Goal: Task Accomplishment & Management: Use online tool/utility

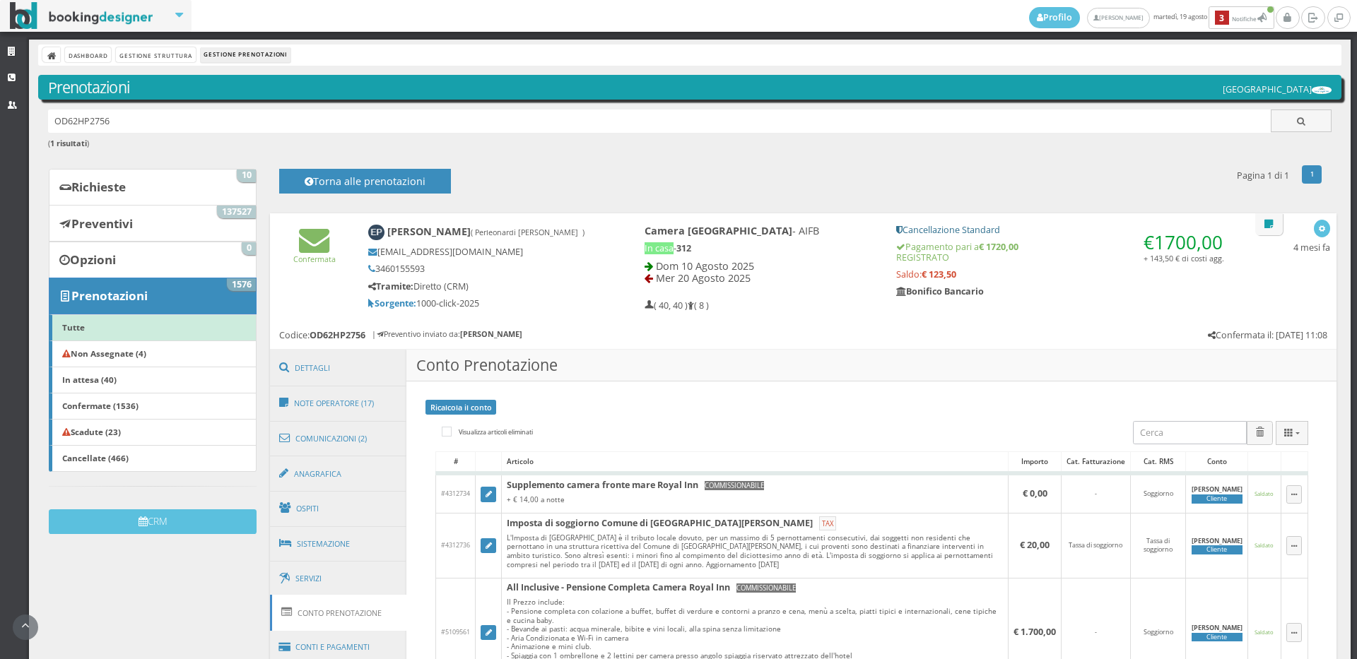
click at [11, 82] on icon at bounding box center [13, 78] width 11 height 9
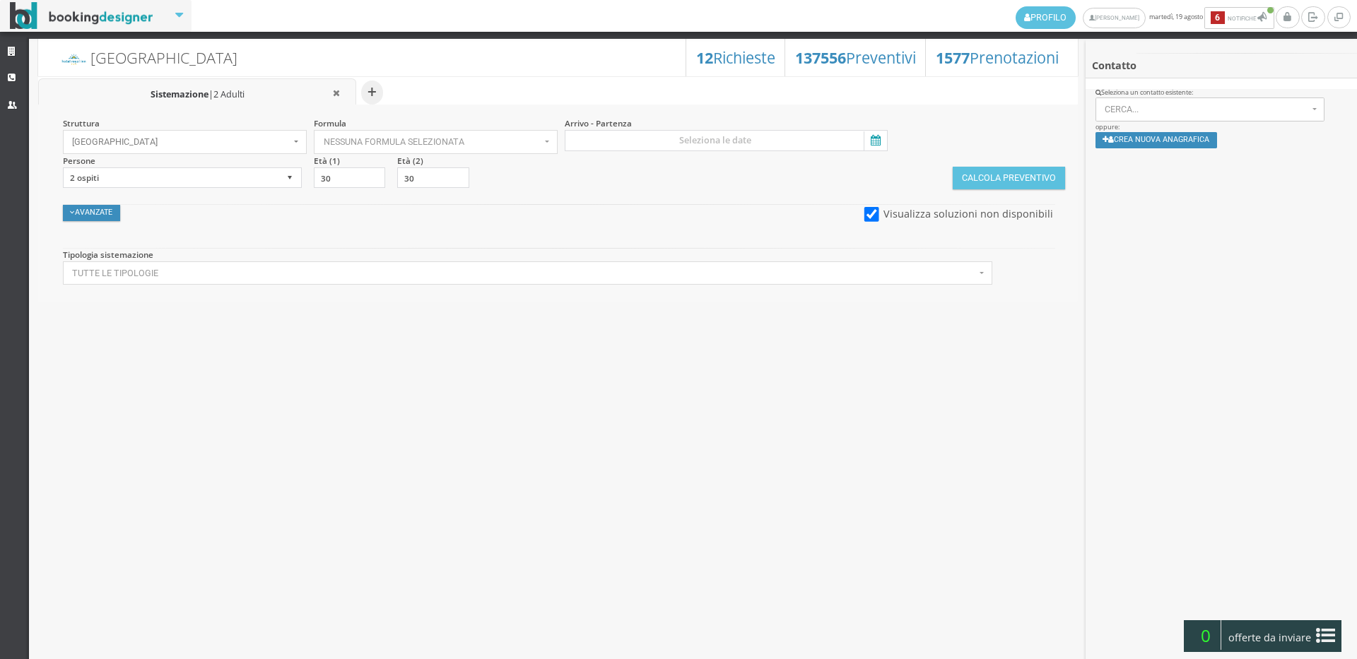
select select
click at [1170, 187] on div "Seleziona un contatto esistente:" at bounding box center [1222, 184] width 252 height 9
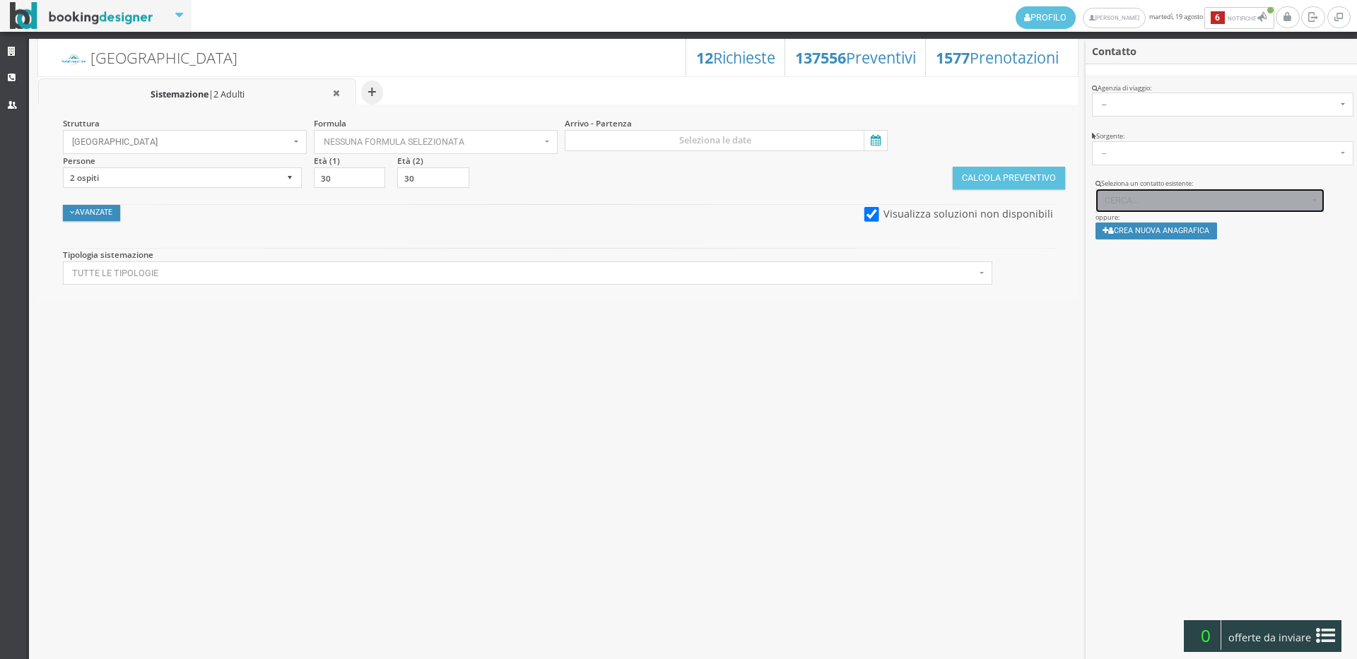
click at [1170, 191] on button "Cerca..." at bounding box center [1211, 201] width 230 height 24
paste input "[EMAIL_ADDRESS][DOMAIN_NAME]"
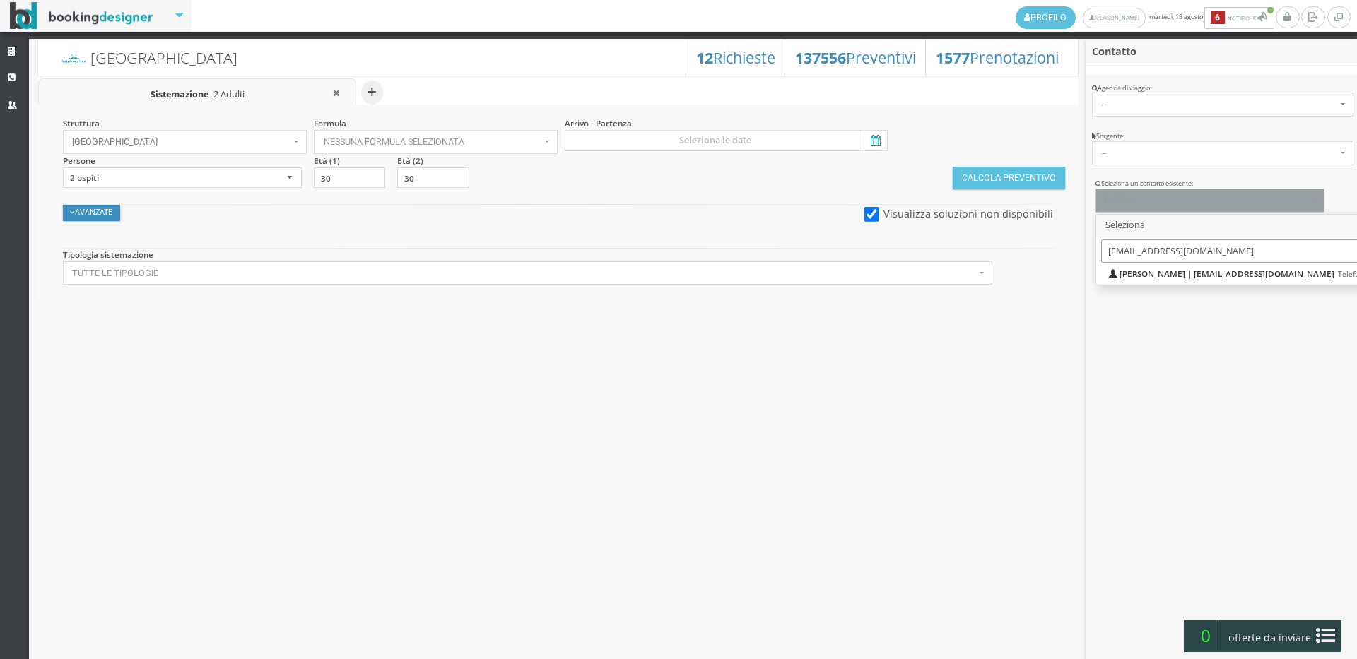
type input "rosyfelice1@gmail.co"
click at [1168, 271] on span "Rosy Felice | rosyfelice1@gmail.com Telef.: 3336490864" at bounding box center [1262, 274] width 285 height 12
select select "4db2040bf32011ed983a027e0800ecac"
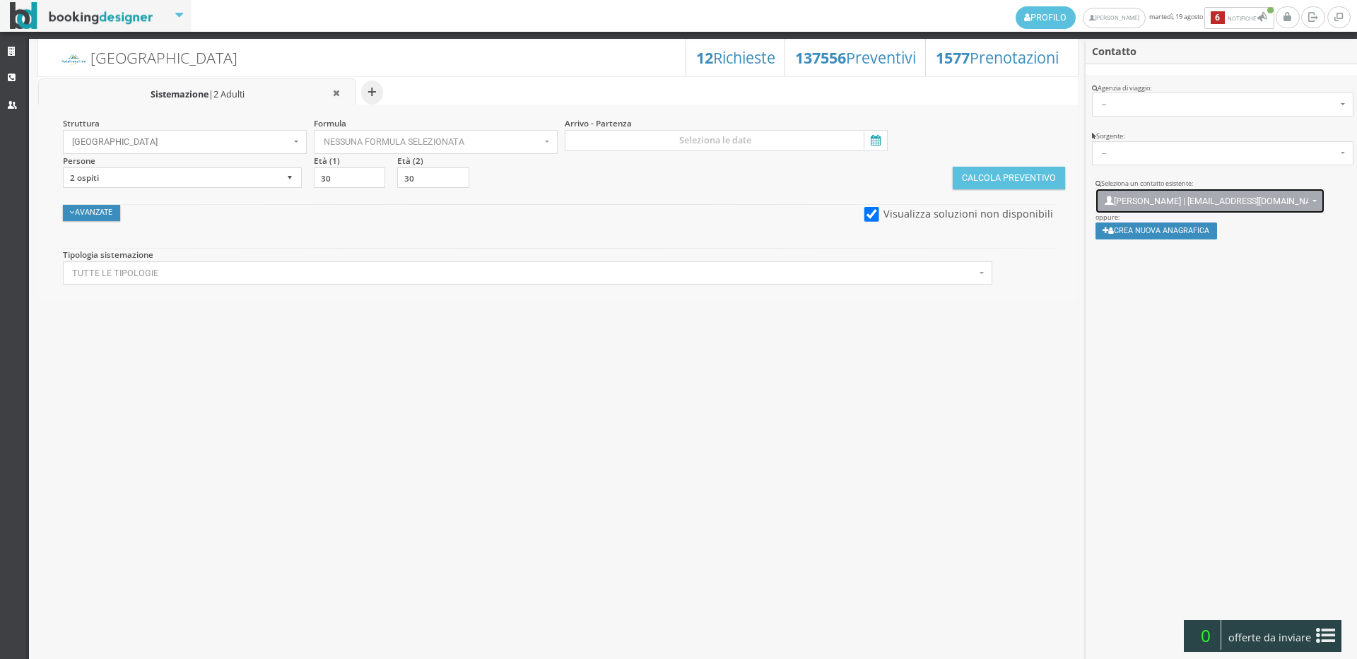
scroll to position [10, 0]
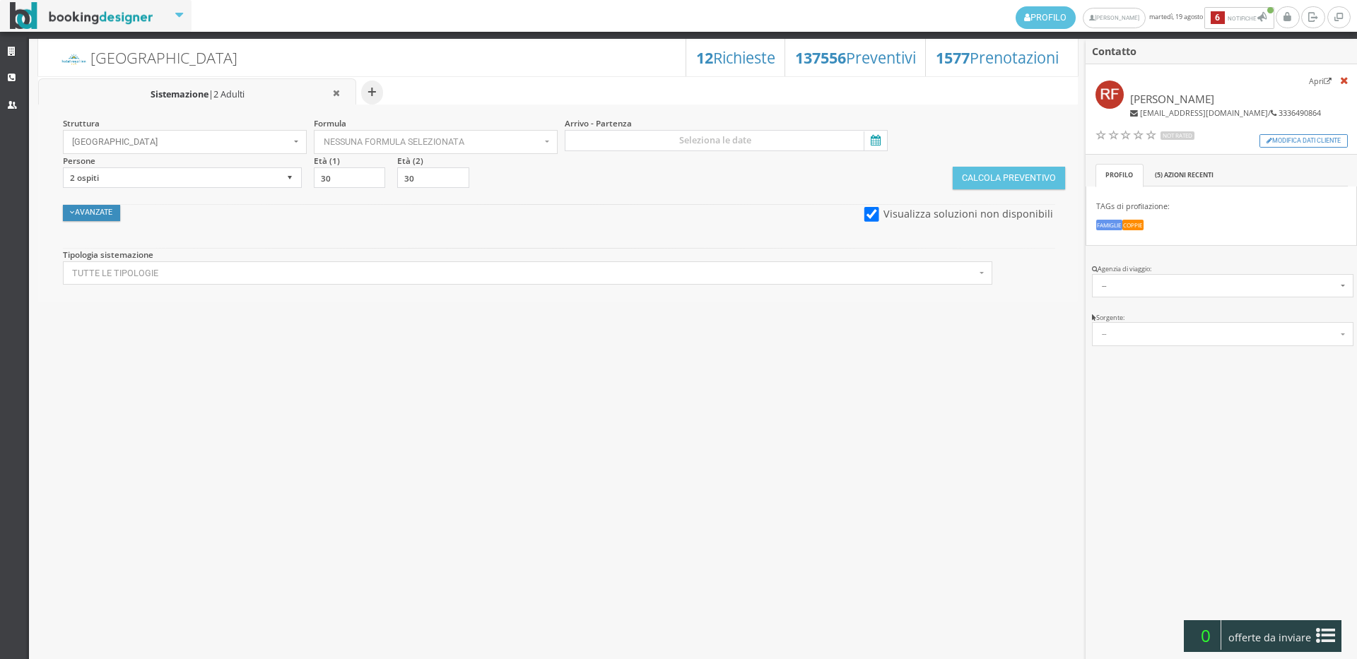
click at [733, 128] on section "Arrivo - Partenza" at bounding box center [730, 134] width 335 height 34
click at [731, 139] on input at bounding box center [726, 140] width 323 height 21
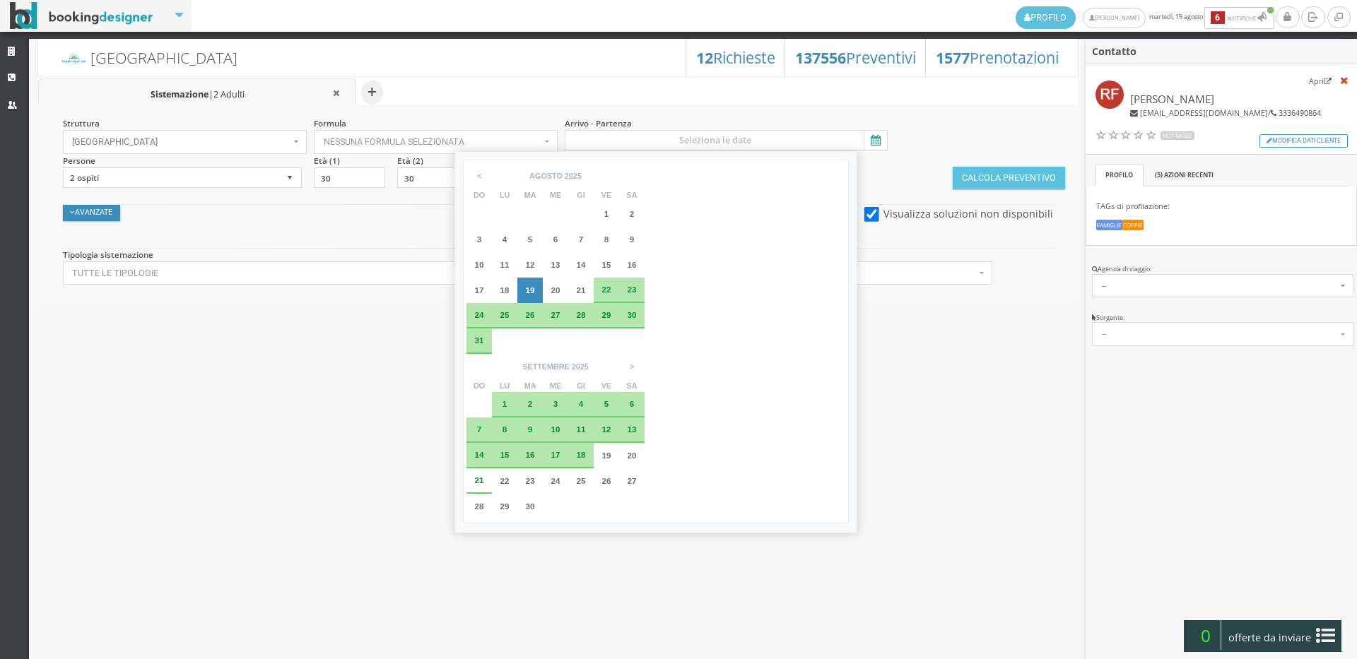
click at [645, 418] on div "13" at bounding box center [631, 430] width 25 height 25
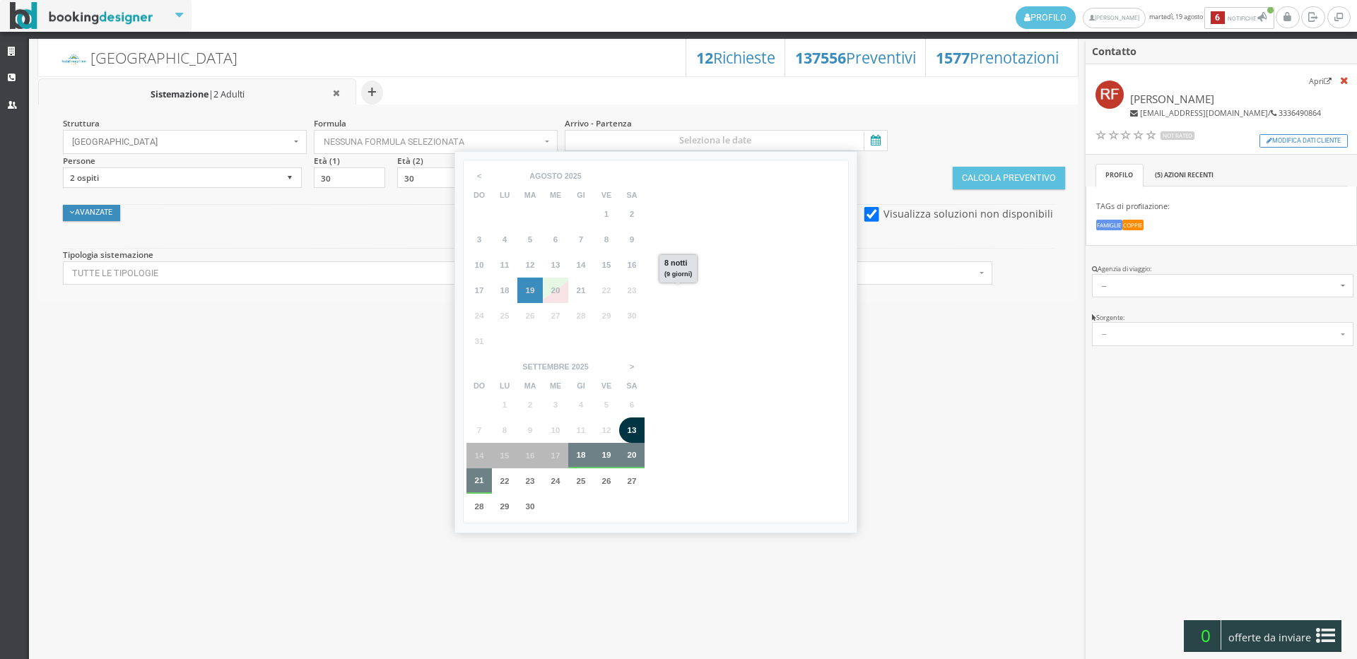
click at [484, 476] on span "21" at bounding box center [479, 480] width 9 height 9
type input "13 set 2025 - 21 set 2025"
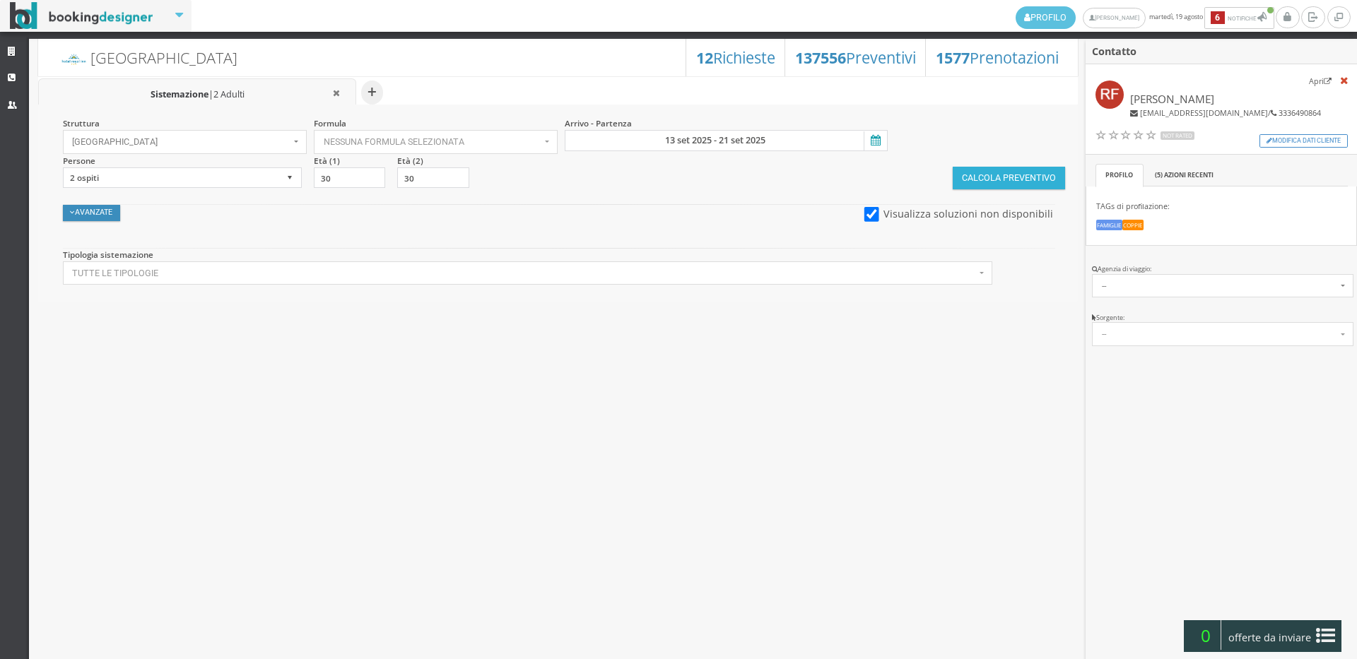
click at [1008, 189] on button "Calcola Preventivo" at bounding box center [1009, 178] width 112 height 23
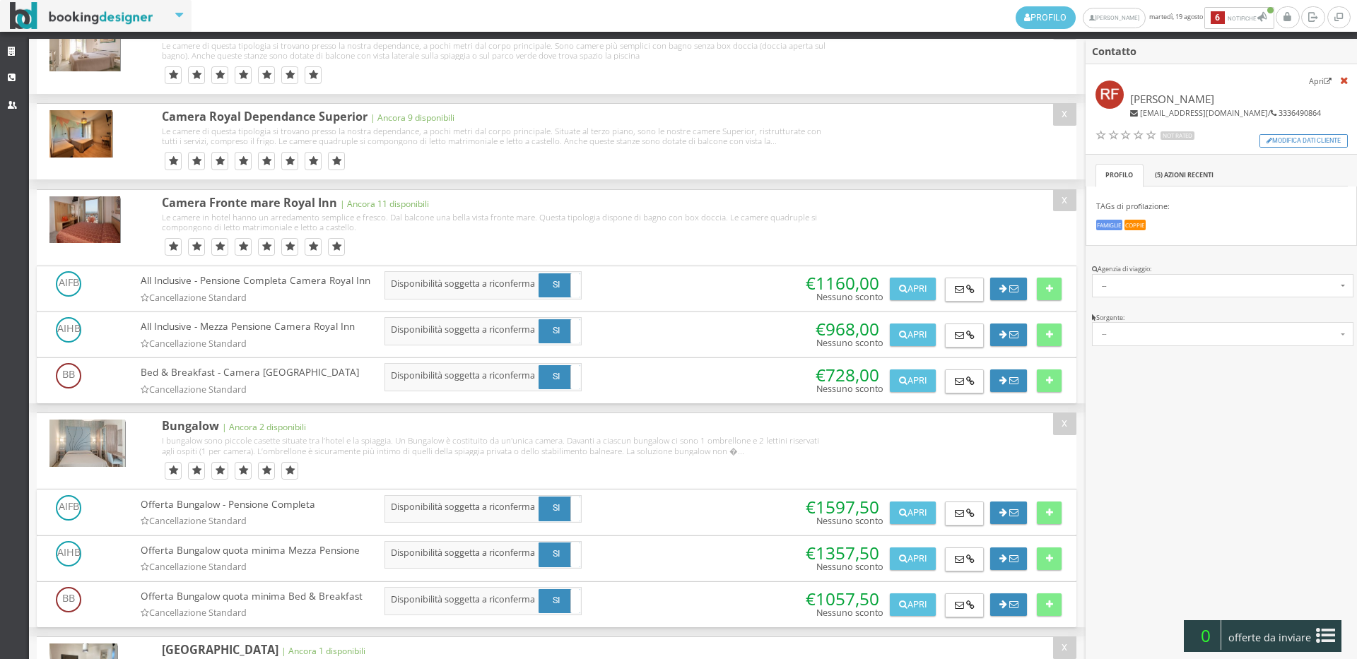
scroll to position [314, 0]
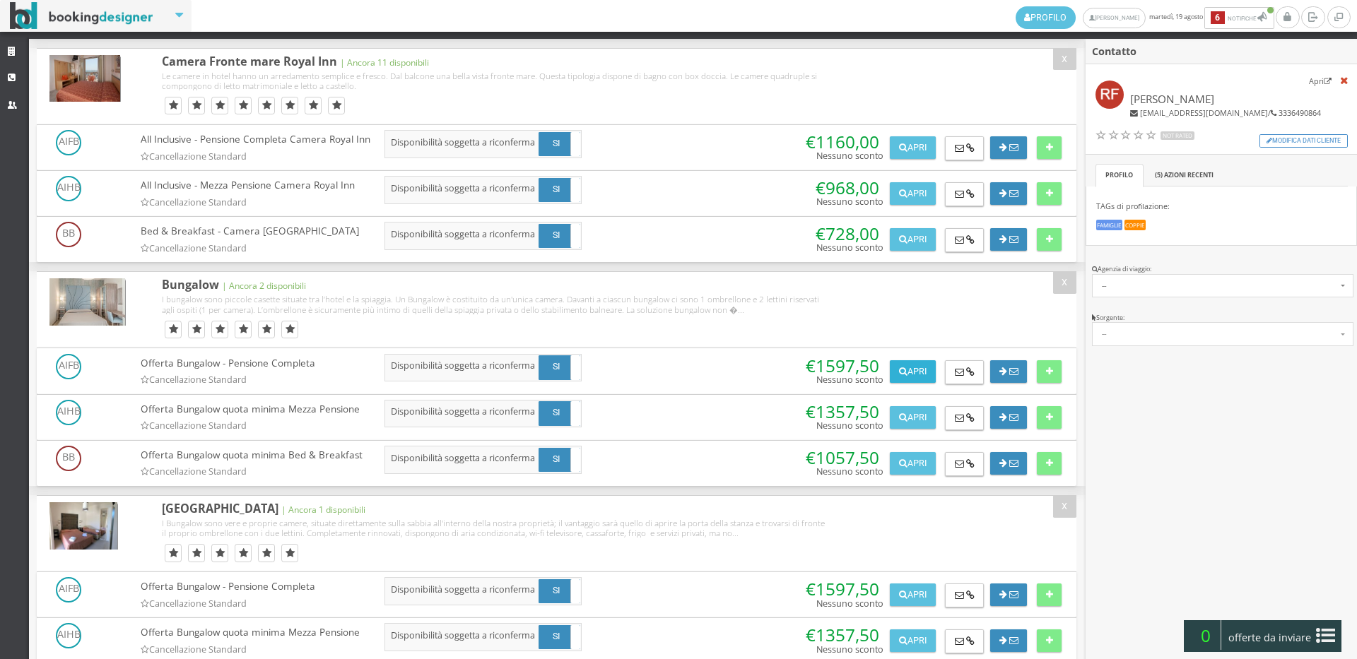
click at [919, 383] on button "Apri" at bounding box center [912, 371] width 45 height 23
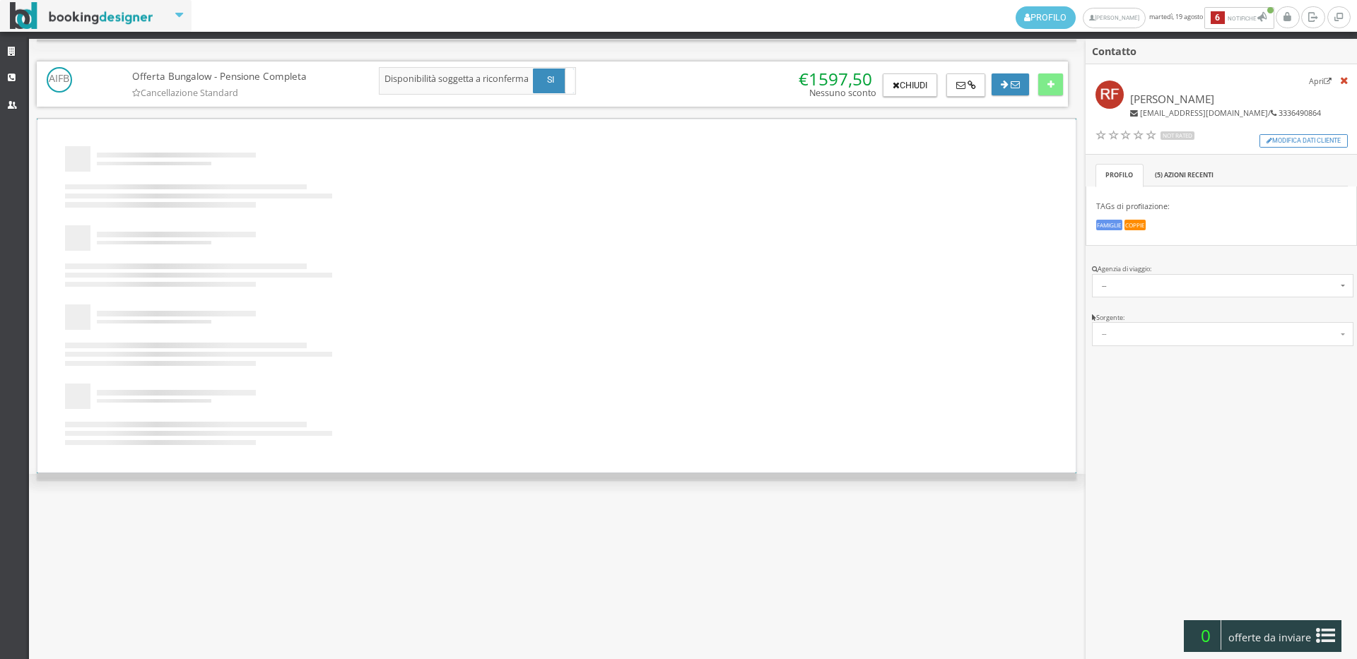
scroll to position [0, 0]
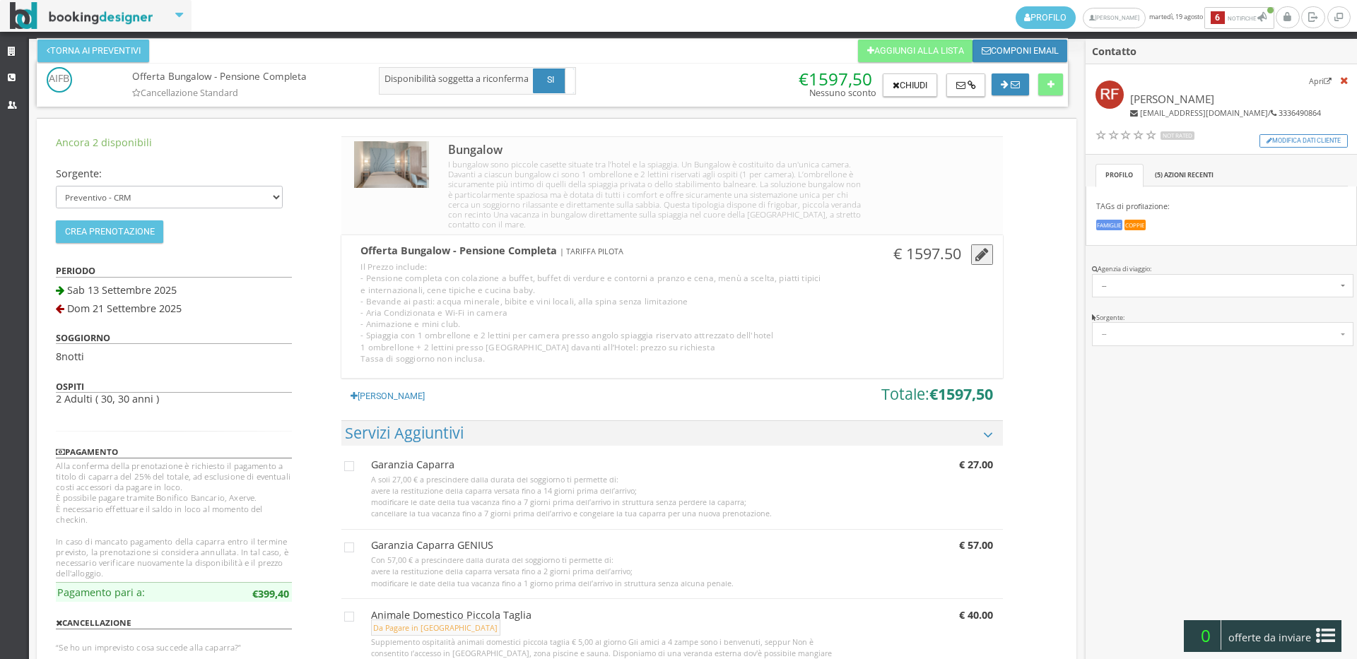
click at [983, 255] on icon "button" at bounding box center [981, 255] width 13 height 16
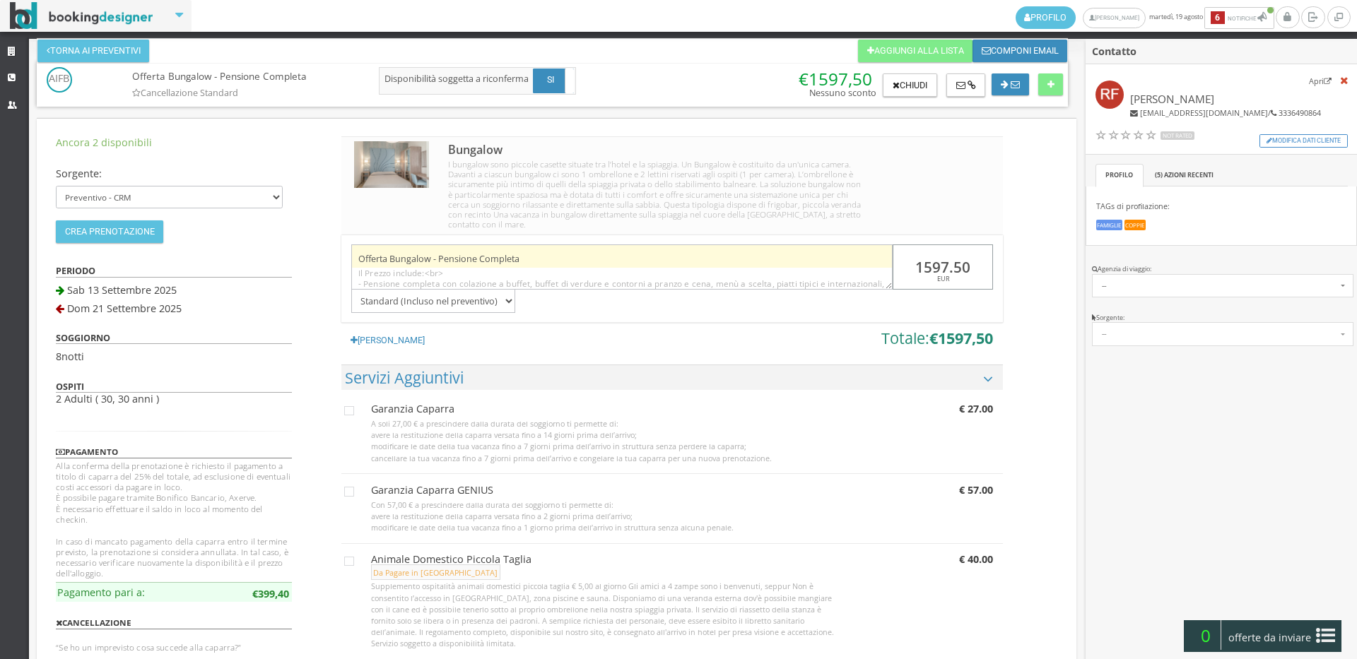
drag, startPoint x: 970, startPoint y: 262, endPoint x: 879, endPoint y: 264, distance: 91.2
click at [879, 264] on div "Offerta Bungalow - Pensione Completa Il Prezzo include:<br> - Pensione completa…" at bounding box center [671, 274] width 661 height 78
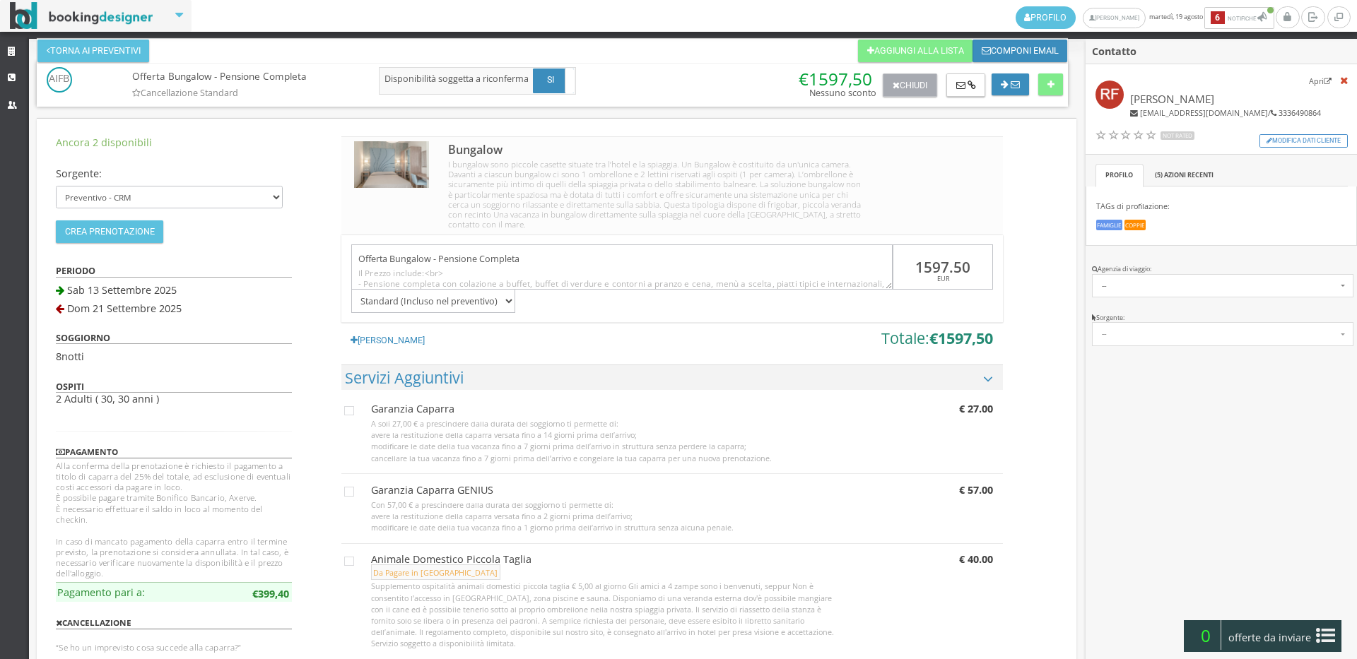
click at [903, 93] on button "Chiudi" at bounding box center [910, 86] width 54 height 24
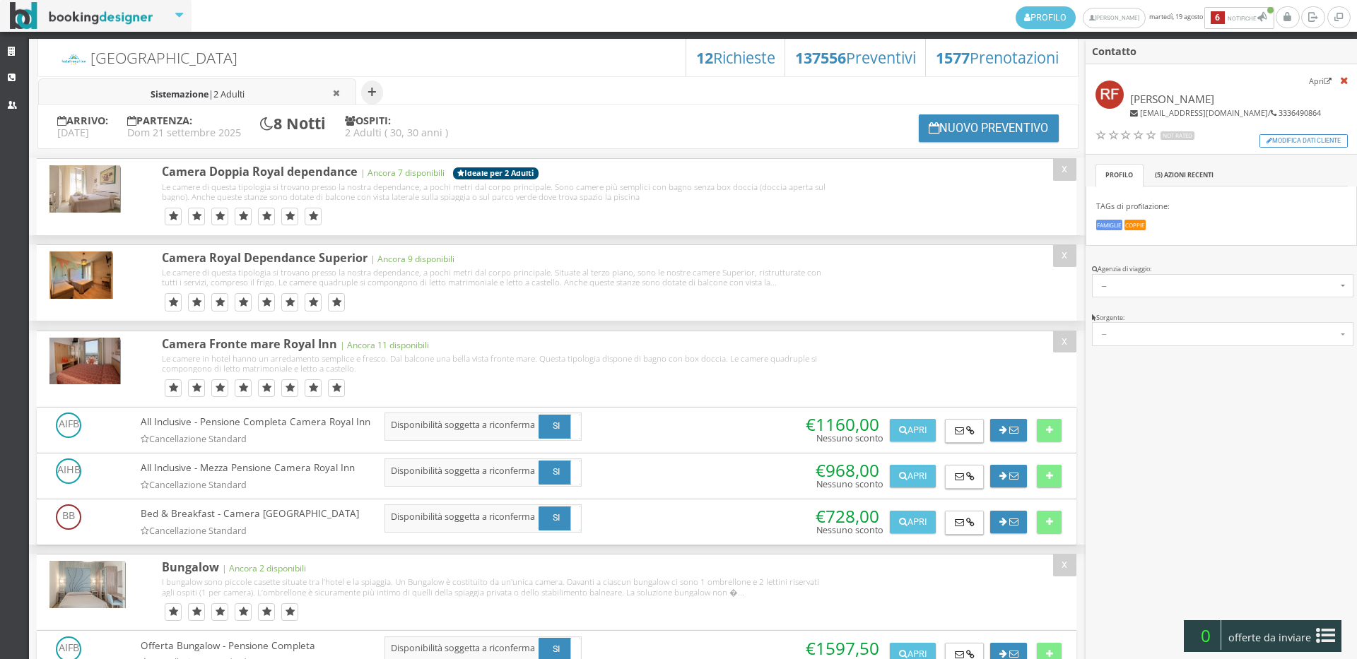
scroll to position [235, 0]
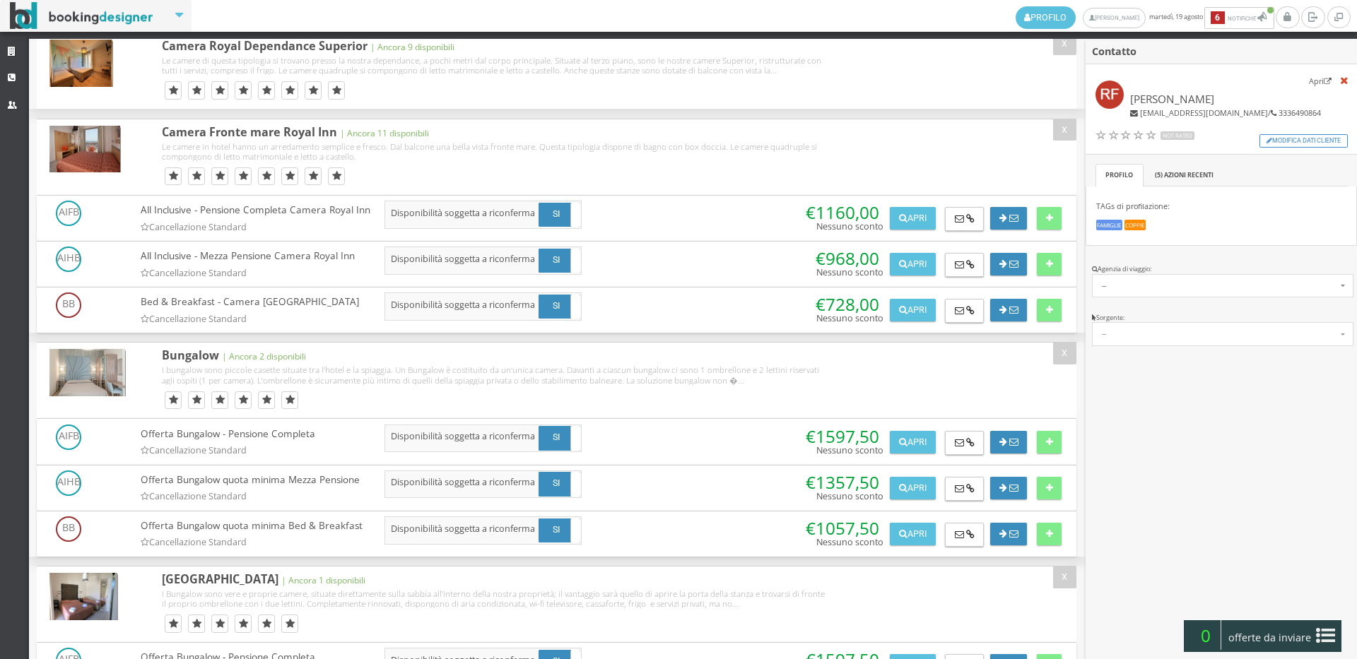
click at [903, 462] on div "Offerta Bungalow - Pensione Completa Cancellazione Standard AGGIUNTO ALLA LISTA…" at bounding box center [554, 443] width 1034 height 37
click at [911, 454] on button "Apri" at bounding box center [912, 442] width 45 height 23
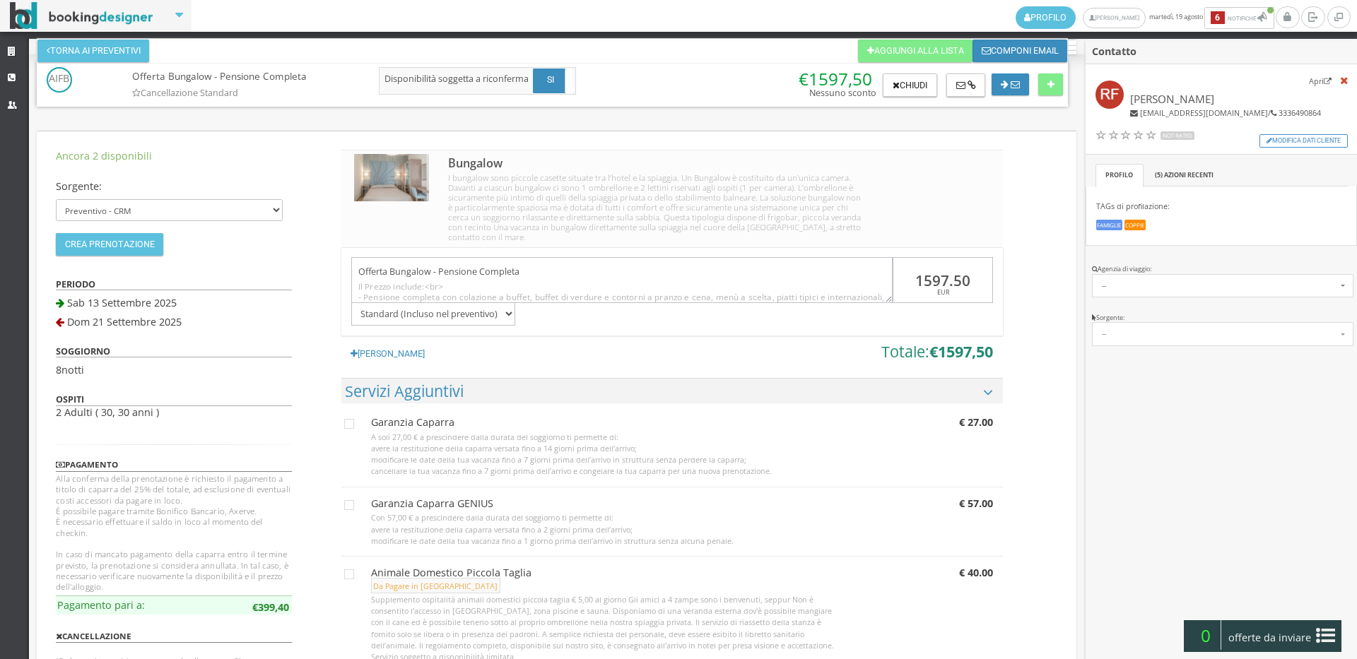
scroll to position [0, 0]
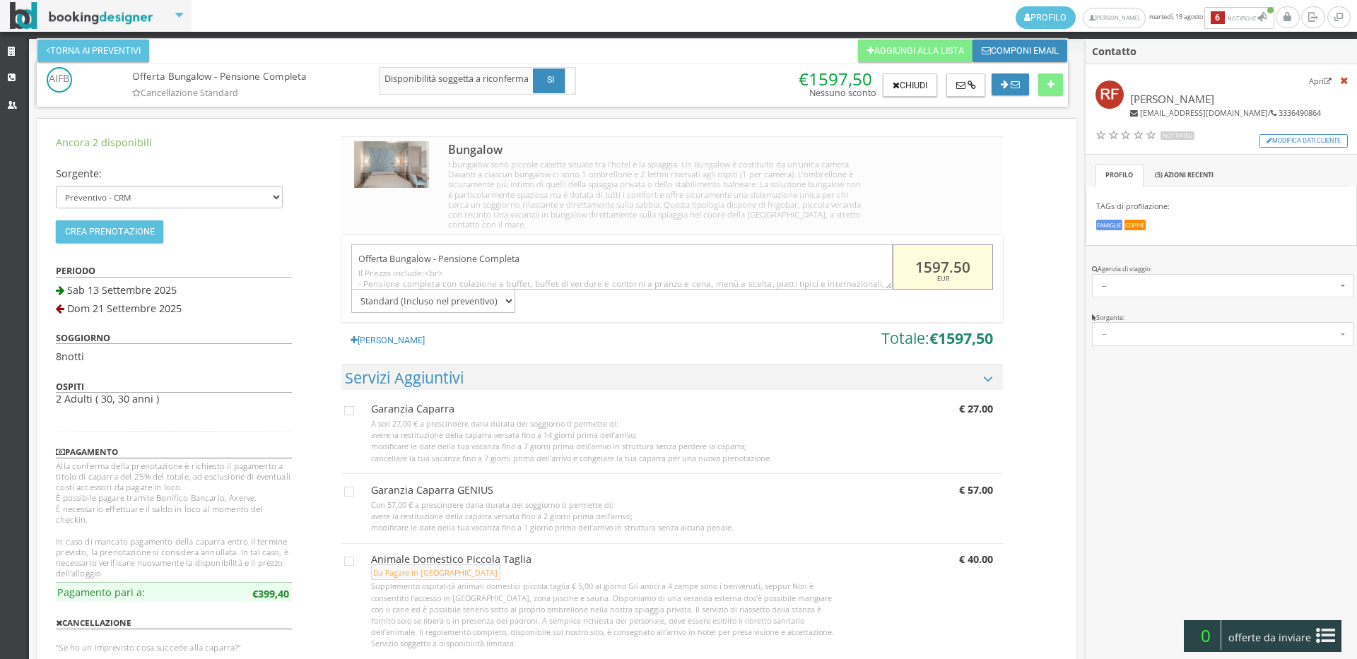
drag, startPoint x: 980, startPoint y: 269, endPoint x: 922, endPoint y: 269, distance: 58.0
click at [922, 269] on input "1597.50" at bounding box center [943, 268] width 100 height 46
type input "1160"
click at [1067, 74] on div "Offerta Bungalow - Pensione Completa Cancellazione Standard AGGIUNTO ALLA LISTA…" at bounding box center [550, 85] width 1045 height 37
drag, startPoint x: 1048, startPoint y: 83, endPoint x: 1310, endPoint y: 643, distance: 618.8
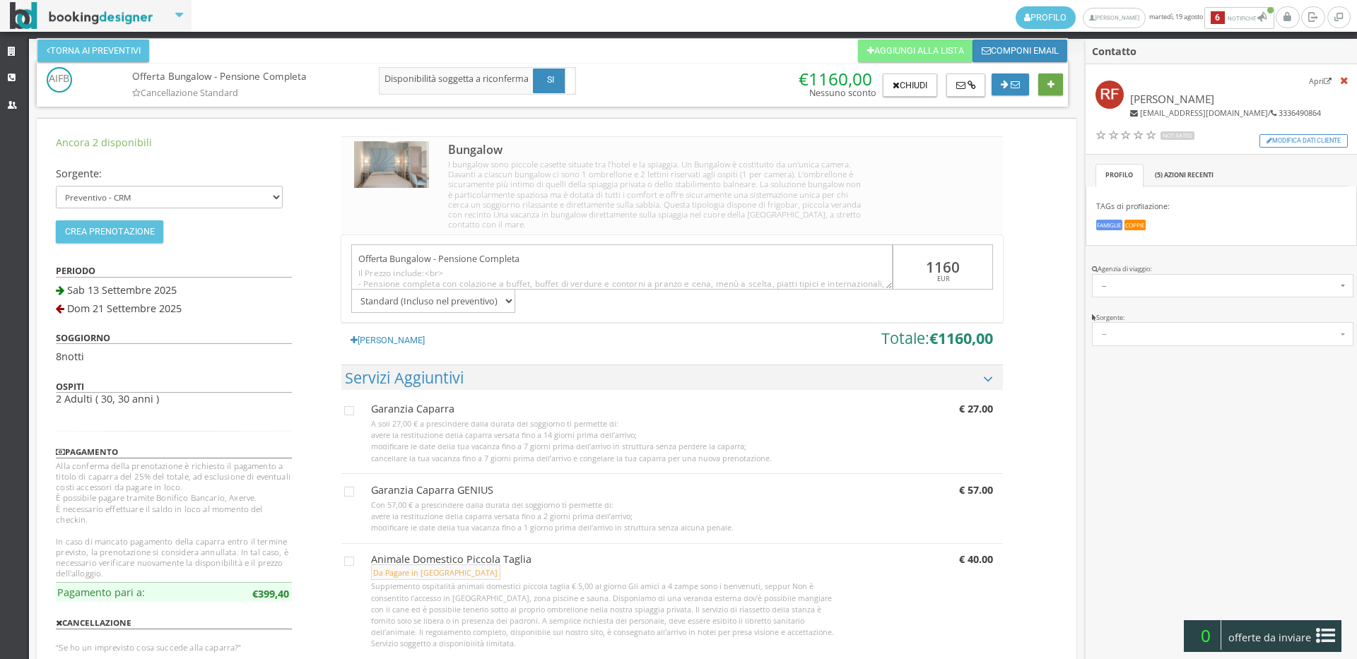
click at [1048, 83] on icon at bounding box center [1051, 85] width 7 height 9
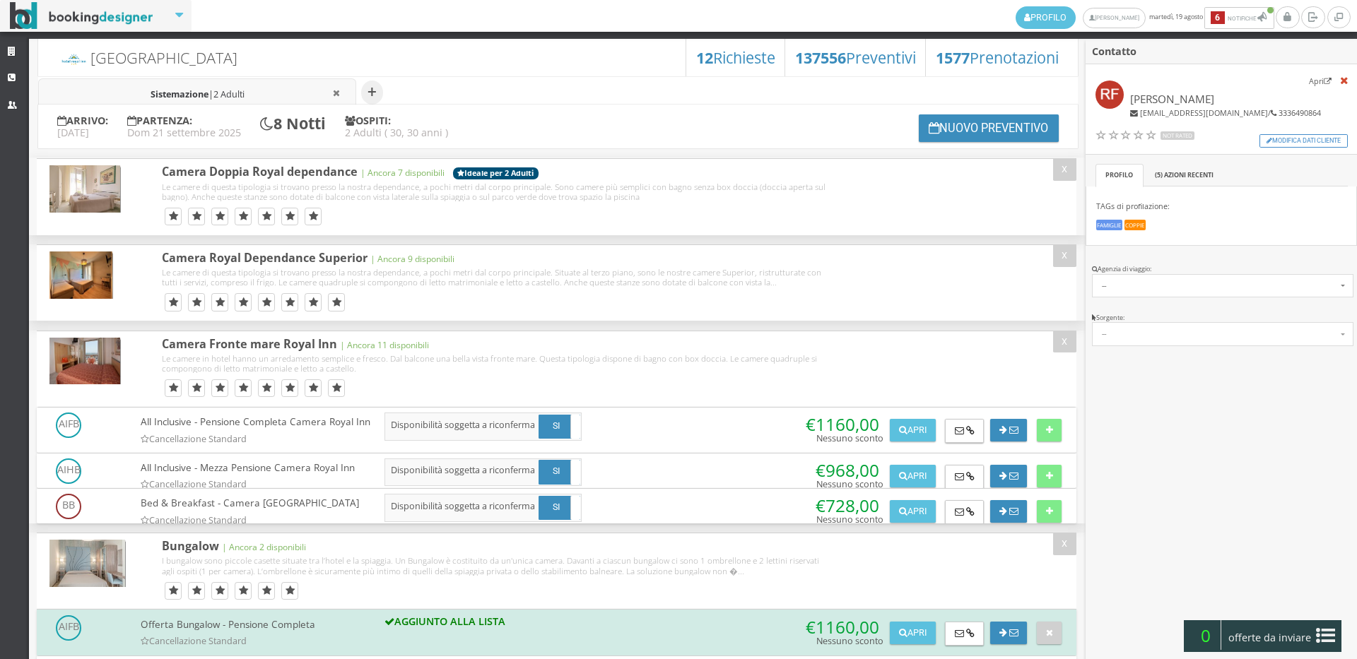
click at [1279, 640] on span "offerte da inviare" at bounding box center [1270, 638] width 92 height 23
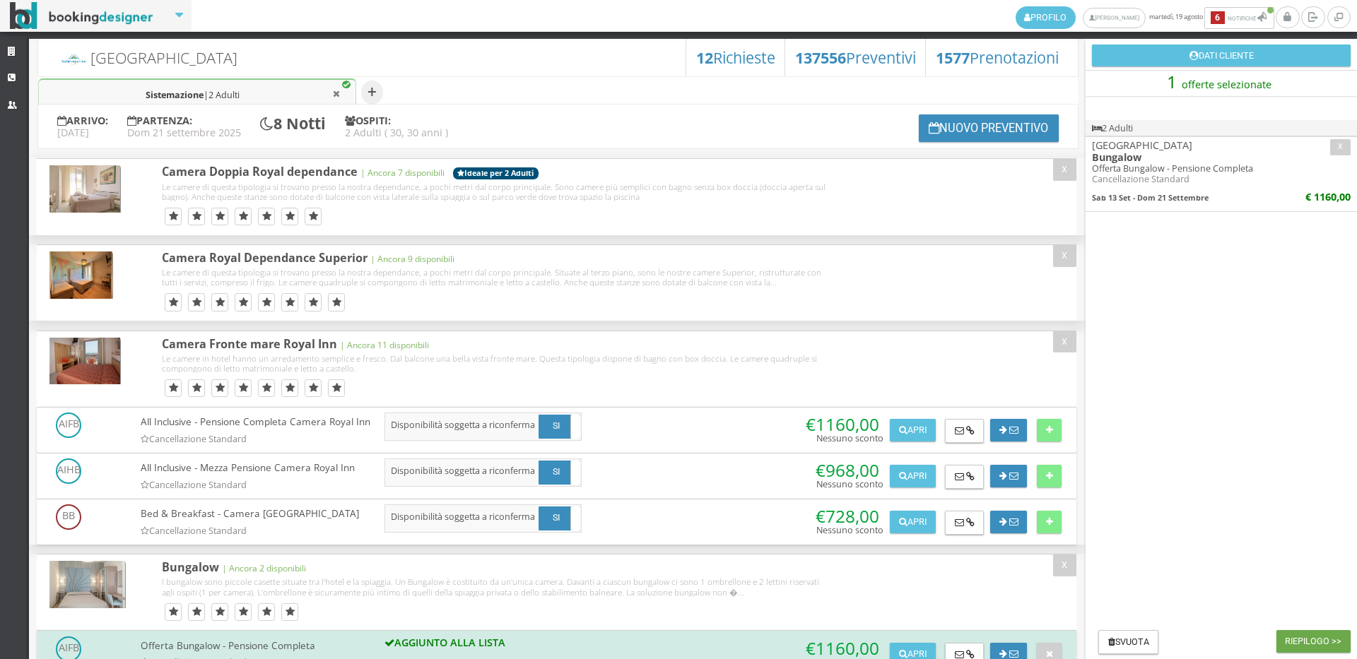
click at [1333, 630] on button "Riepilogo >>" at bounding box center [1314, 641] width 74 height 23
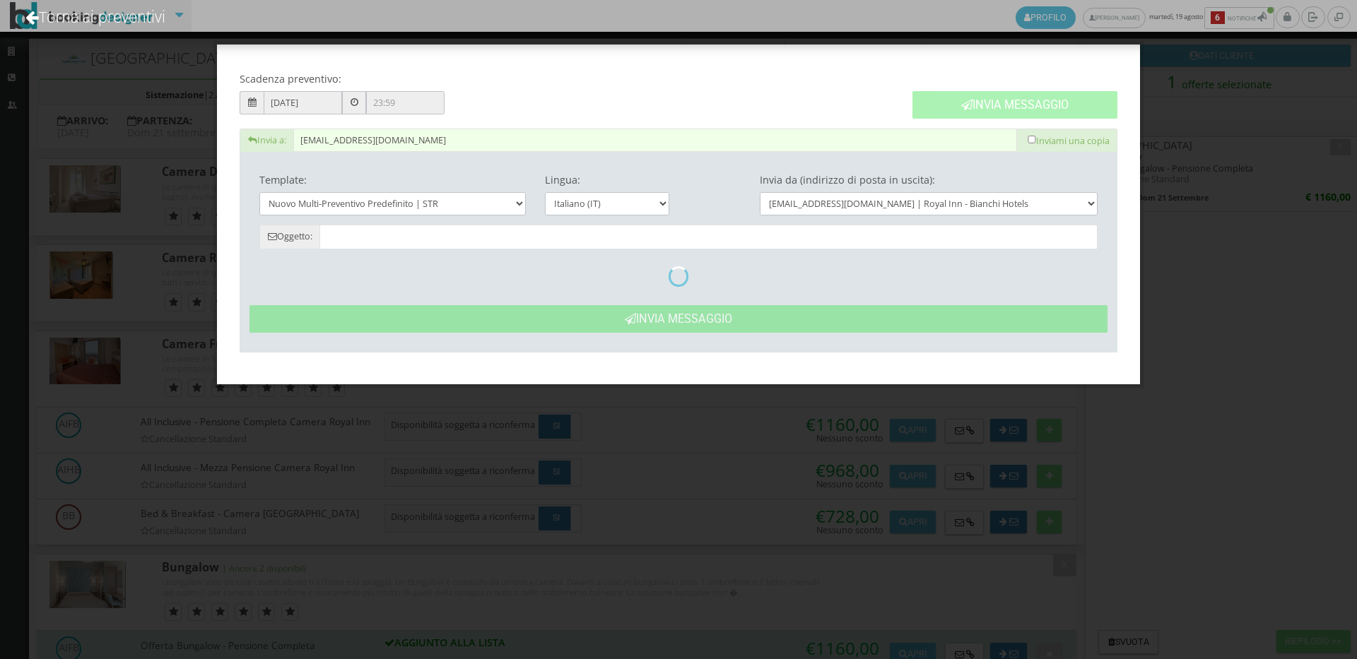
type input "Nuovo Preventivo - Rosy Felice dal 13/09/2025 al 21/09/2025"
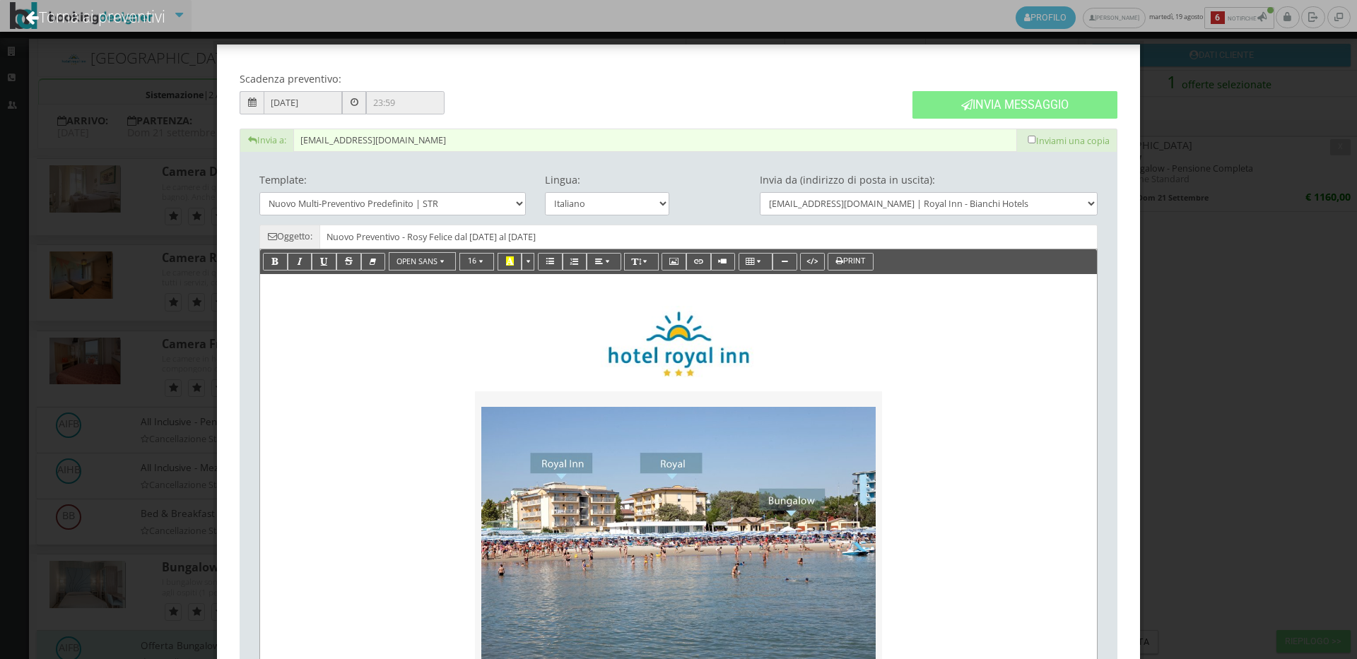
click at [1028, 119] on div "Invia Messaggio" at bounding box center [1015, 97] width 224 height 62
click at [972, 81] on h4 at bounding box center [1015, 79] width 205 height 12
click at [969, 104] on button "Invia Messaggio" at bounding box center [1015, 105] width 205 height 28
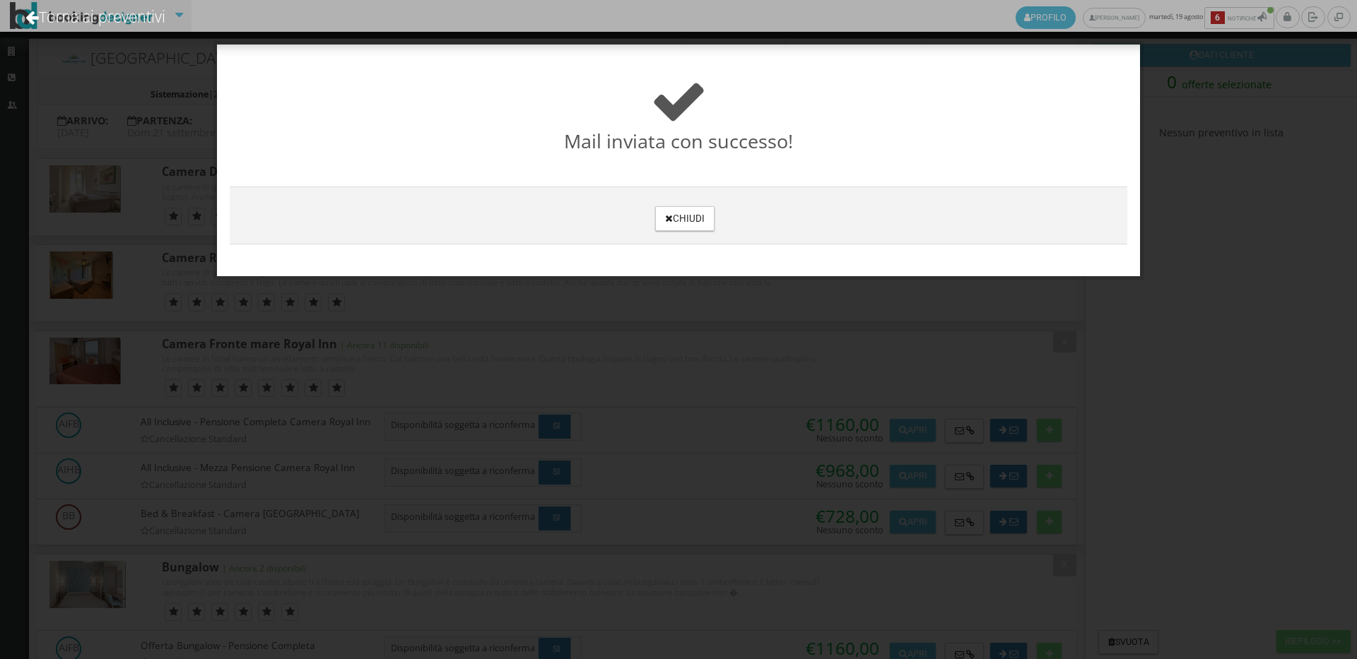
click at [676, 201] on h3 "Chiudi" at bounding box center [678, 215] width 885 height 31
click at [679, 204] on h3 "Chiudi" at bounding box center [678, 215] width 885 height 31
click at [676, 222] on button "Chiudi" at bounding box center [684, 218] width 59 height 25
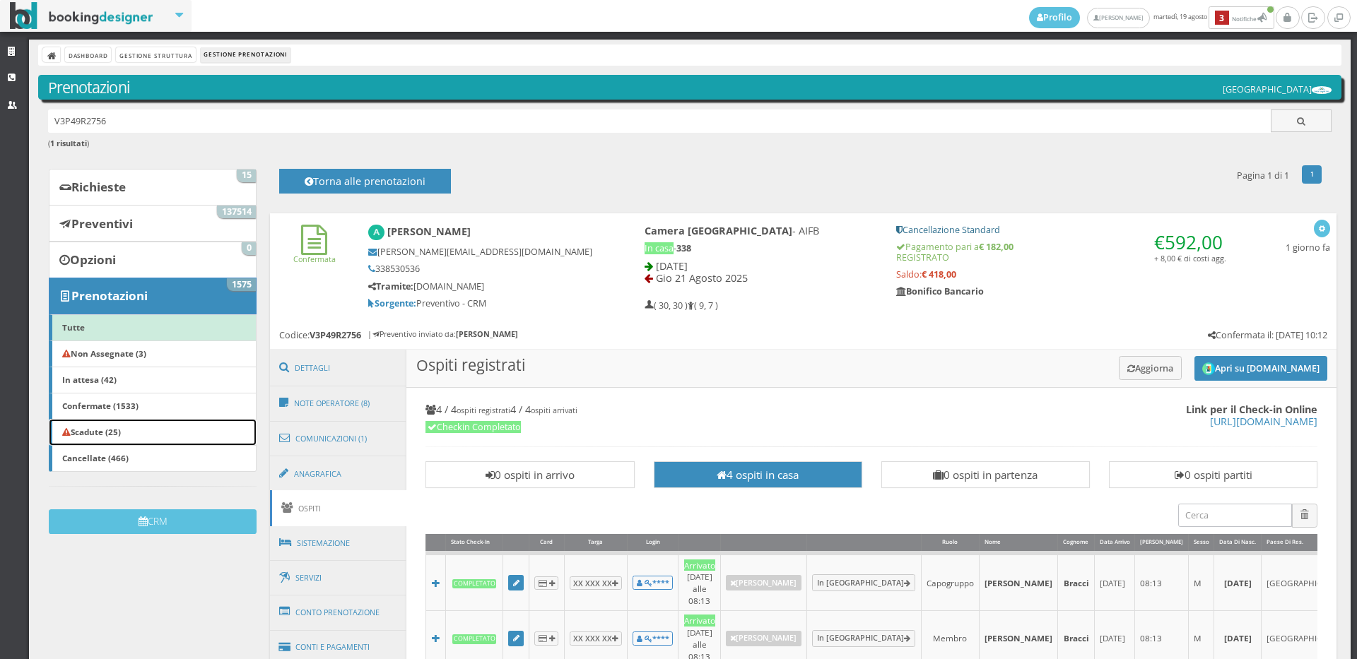
click at [128, 432] on link "Scadute (25)" at bounding box center [153, 432] width 208 height 27
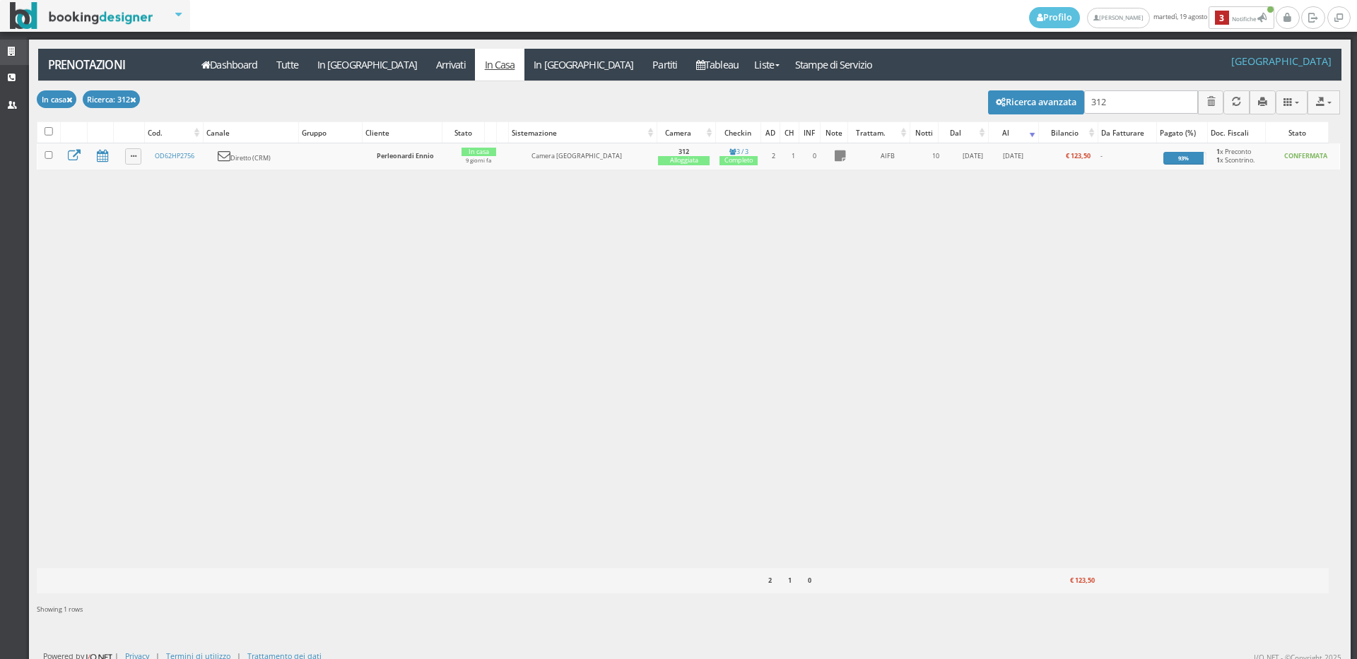
click at [20, 40] on link "Strutture" at bounding box center [14, 52] width 29 height 25
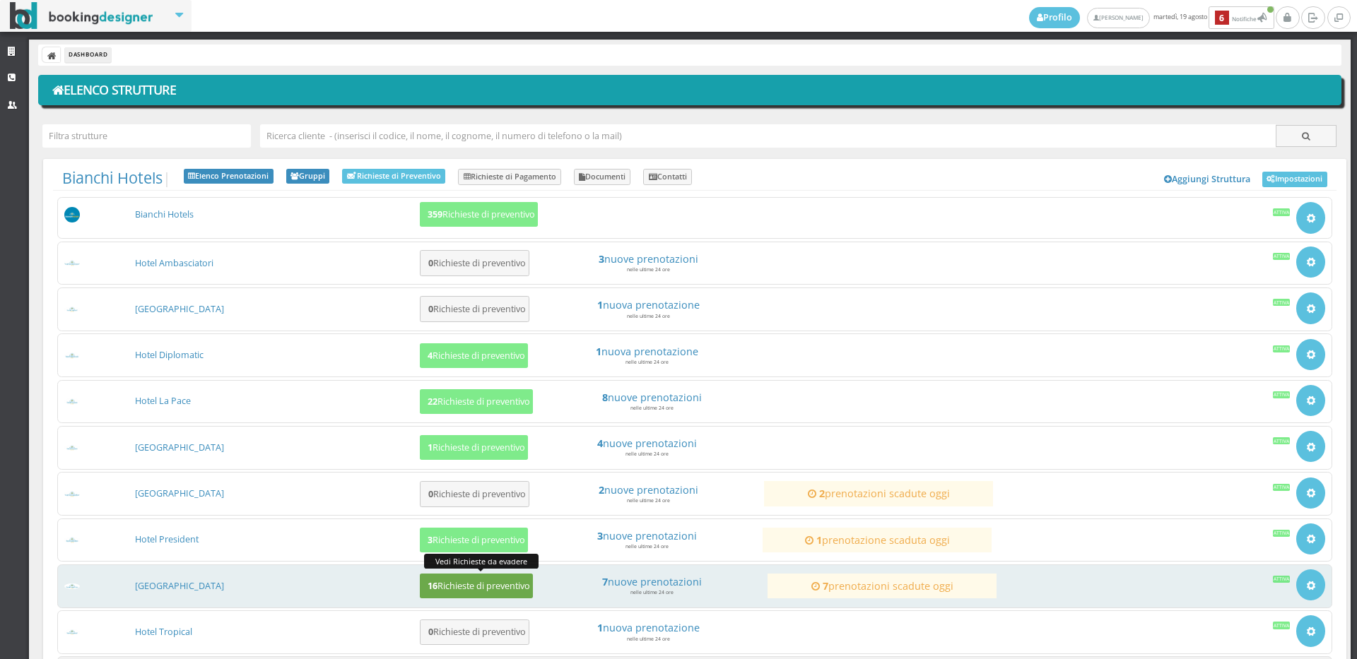
click at [438, 587] on h5 "16 Richieste di preventivo" at bounding box center [476, 586] width 107 height 11
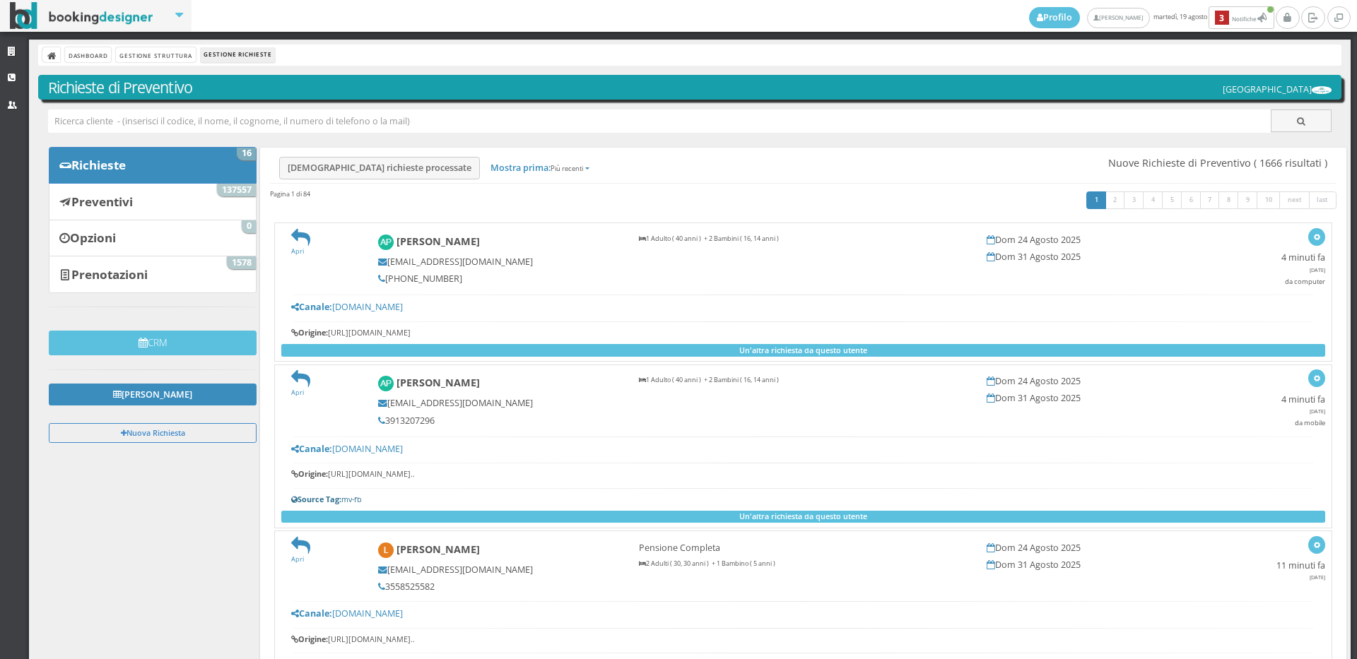
click at [174, 271] on link "Prenotazioni 1578" at bounding box center [153, 274] width 208 height 37
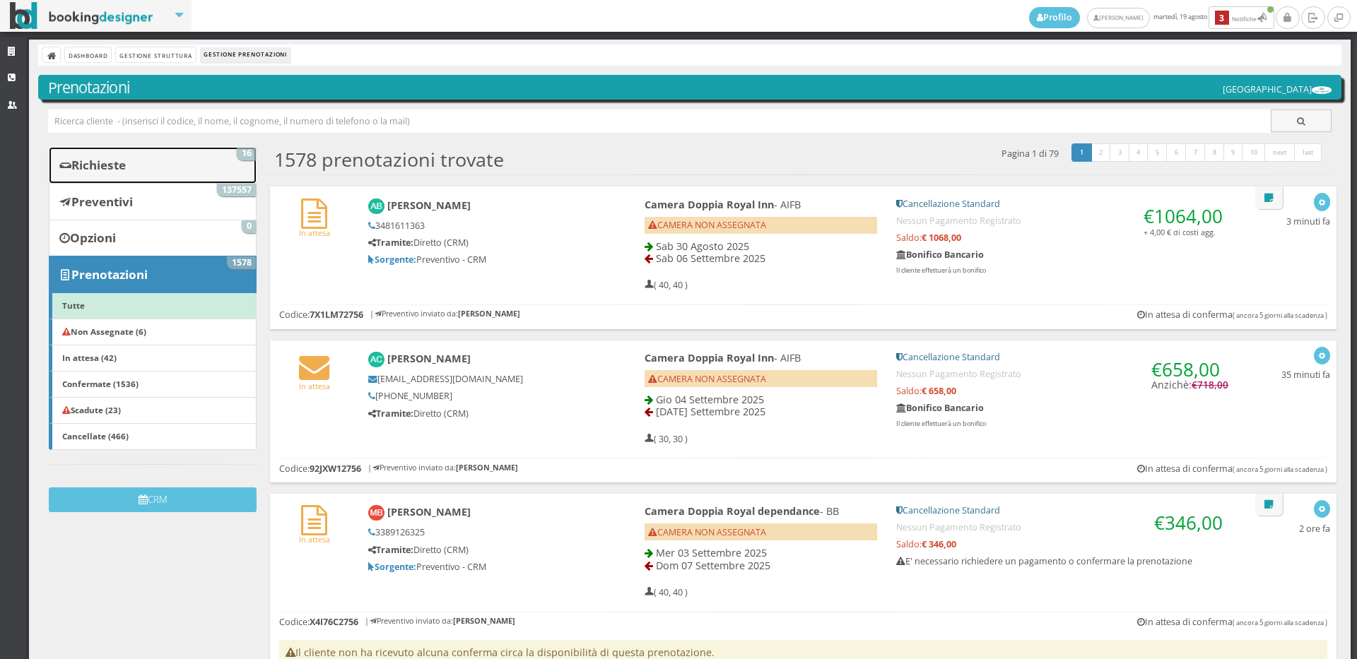
click at [122, 160] on b "Richieste" at bounding box center [98, 165] width 54 height 16
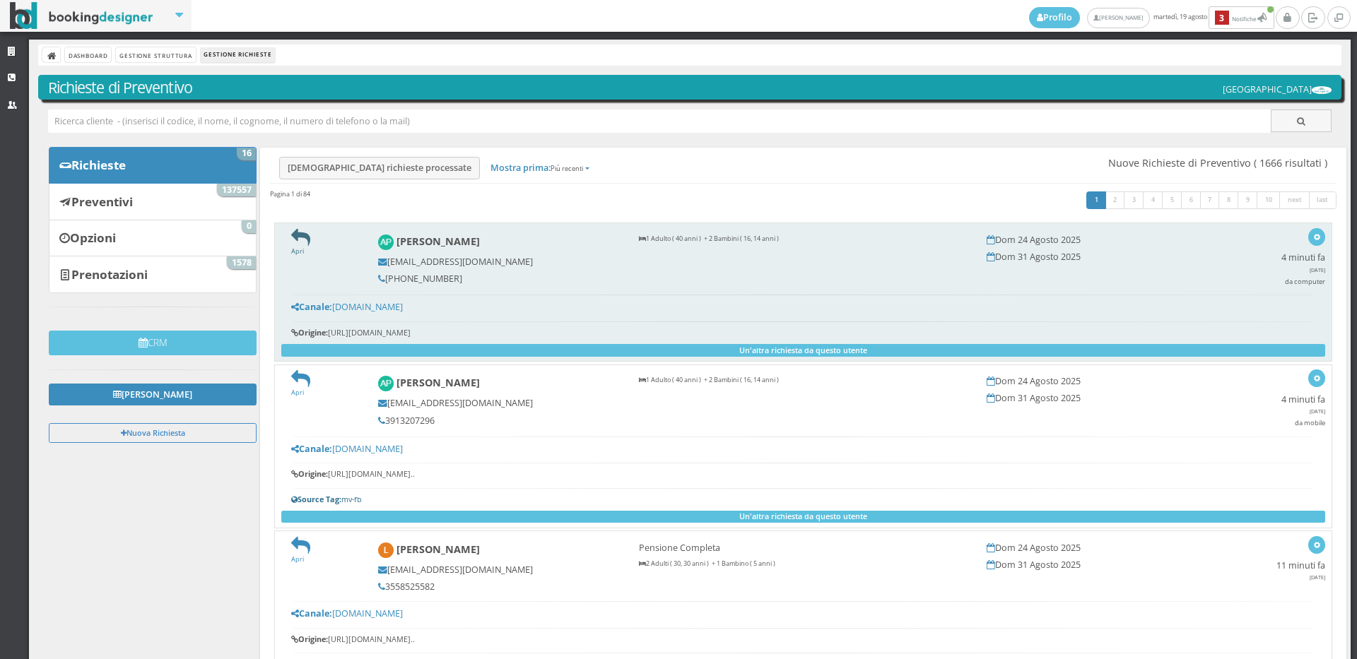
click at [291, 233] on icon at bounding box center [300, 237] width 19 height 19
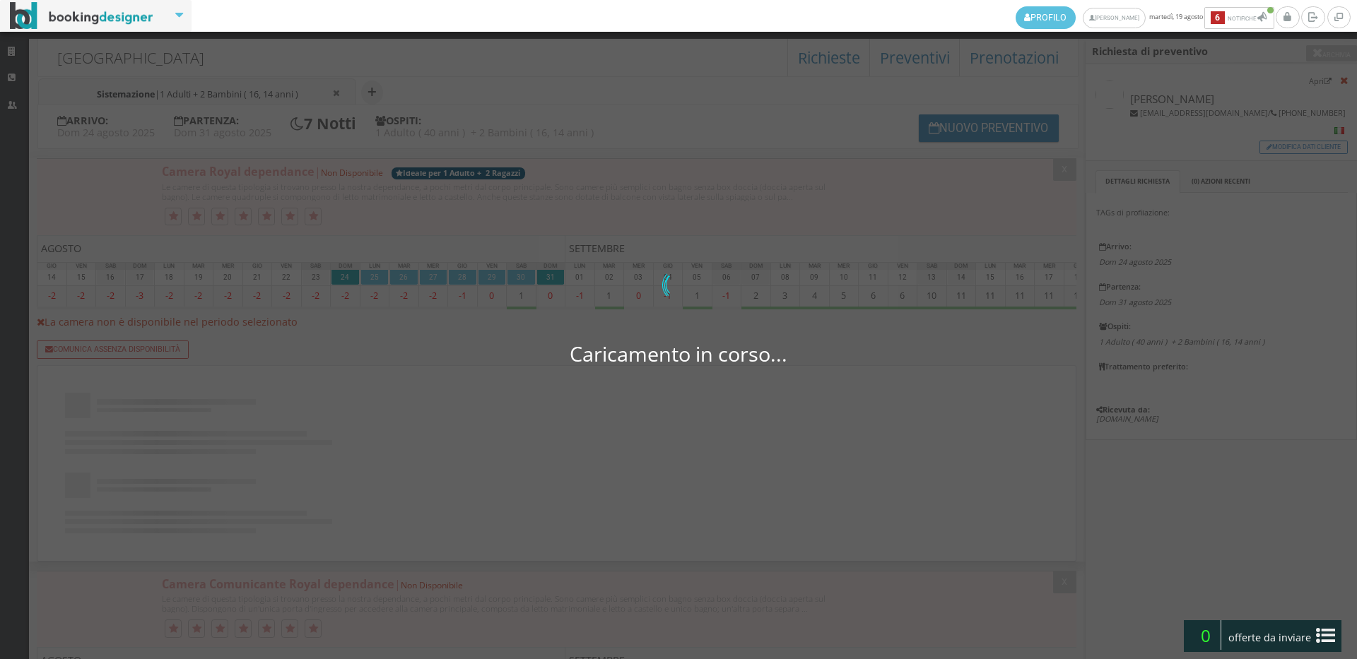
click at [262, 96] on div "Caricamento in corso... 0 di 0" at bounding box center [678, 329] width 1357 height 659
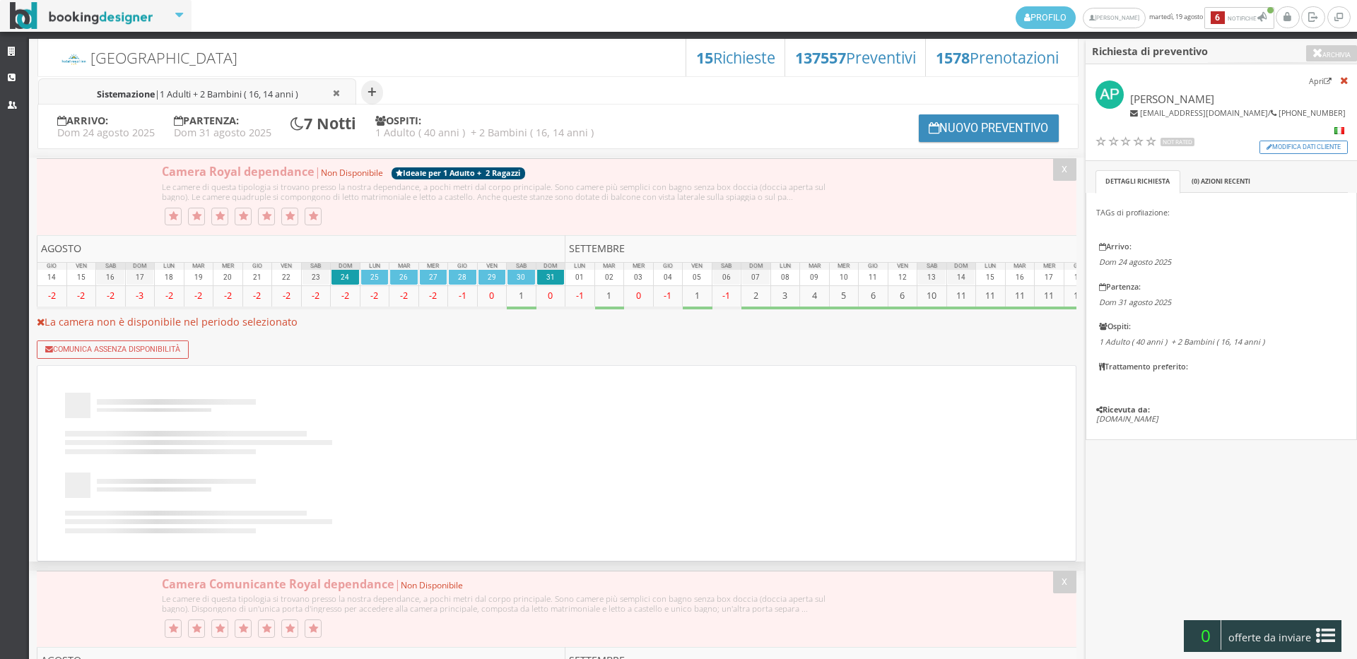
select select
click at [264, 96] on span "1 Adulti + 2 Bambini ( 16, 14 anni )" at bounding box center [229, 94] width 139 height 12
select select
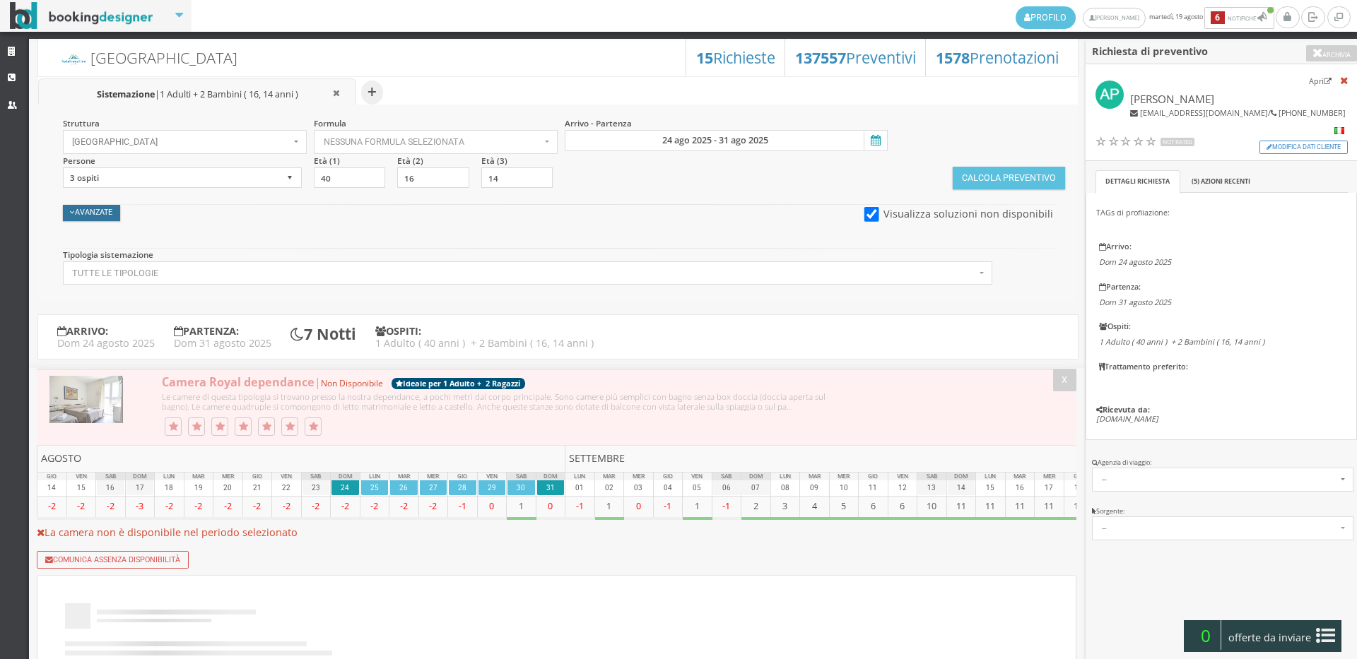
click at [113, 213] on button "Avanzate" at bounding box center [92, 213] width 58 height 16
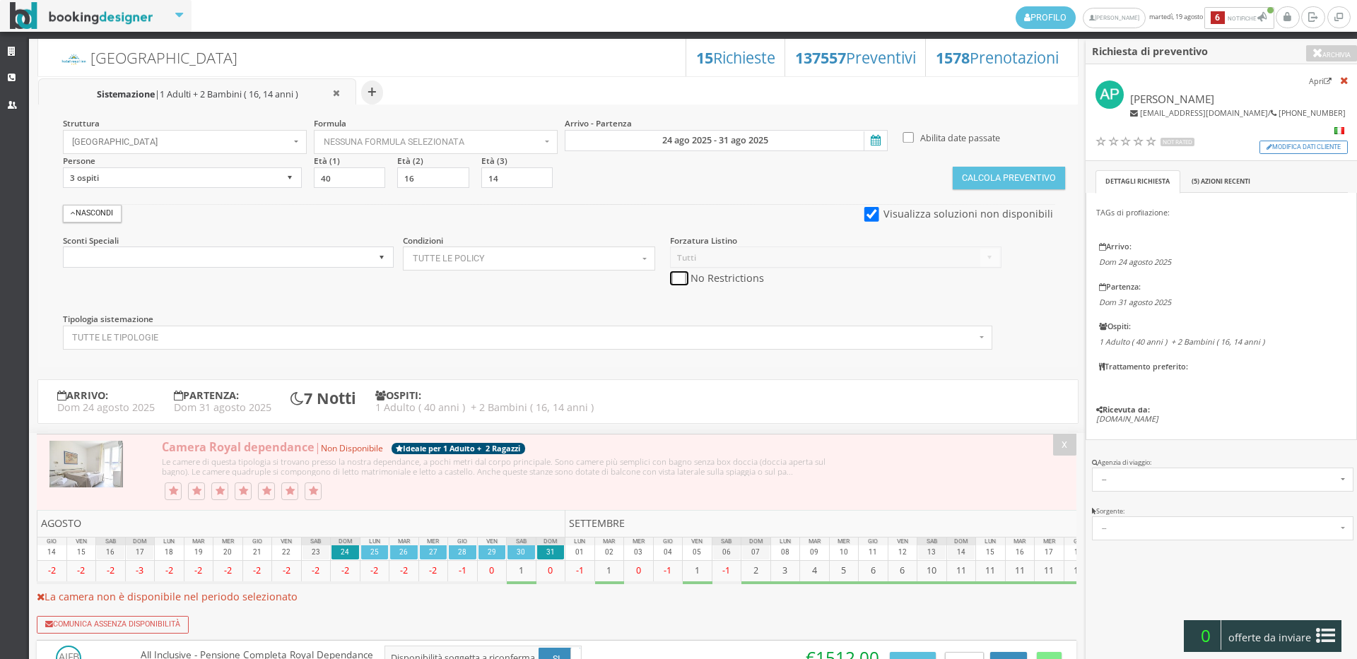
click at [675, 279] on input "checkbox" at bounding box center [679, 278] width 18 height 15
checkbox input "true"
click at [668, 139] on input "24 ago 2025 - 31 ago 2025" at bounding box center [726, 140] width 323 height 21
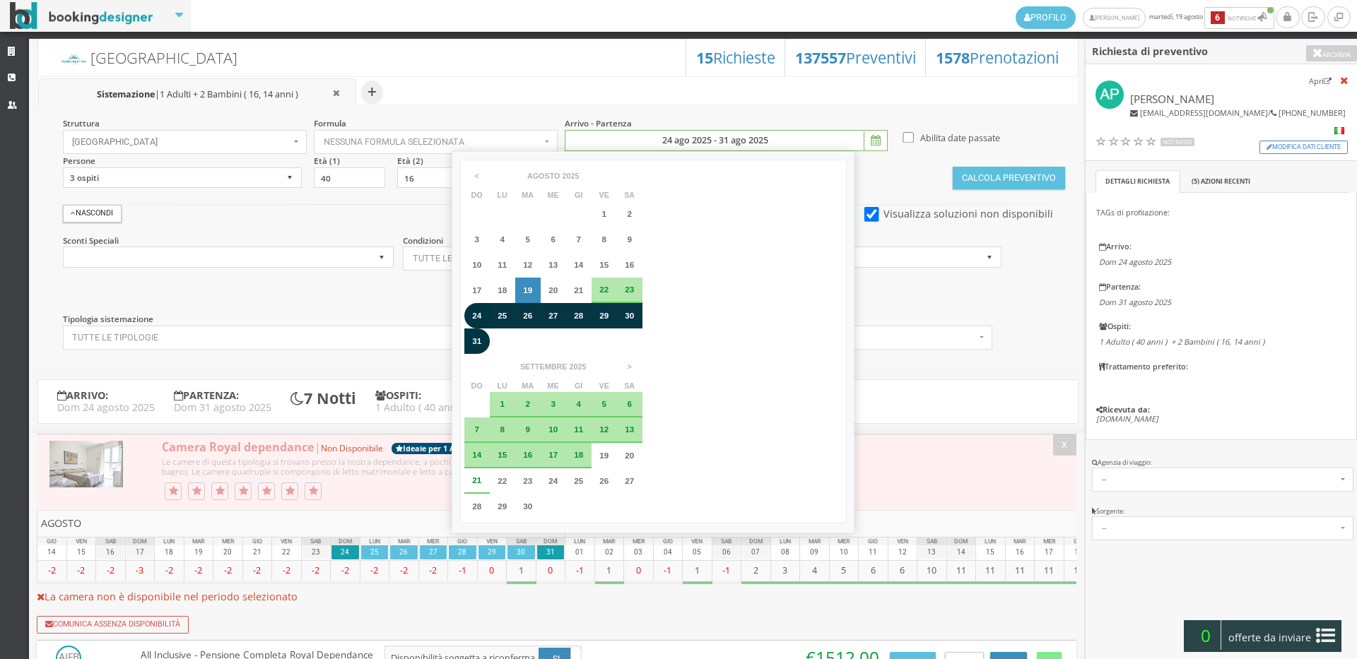
click at [560, 315] on div "27" at bounding box center [554, 316] width 16 height 8
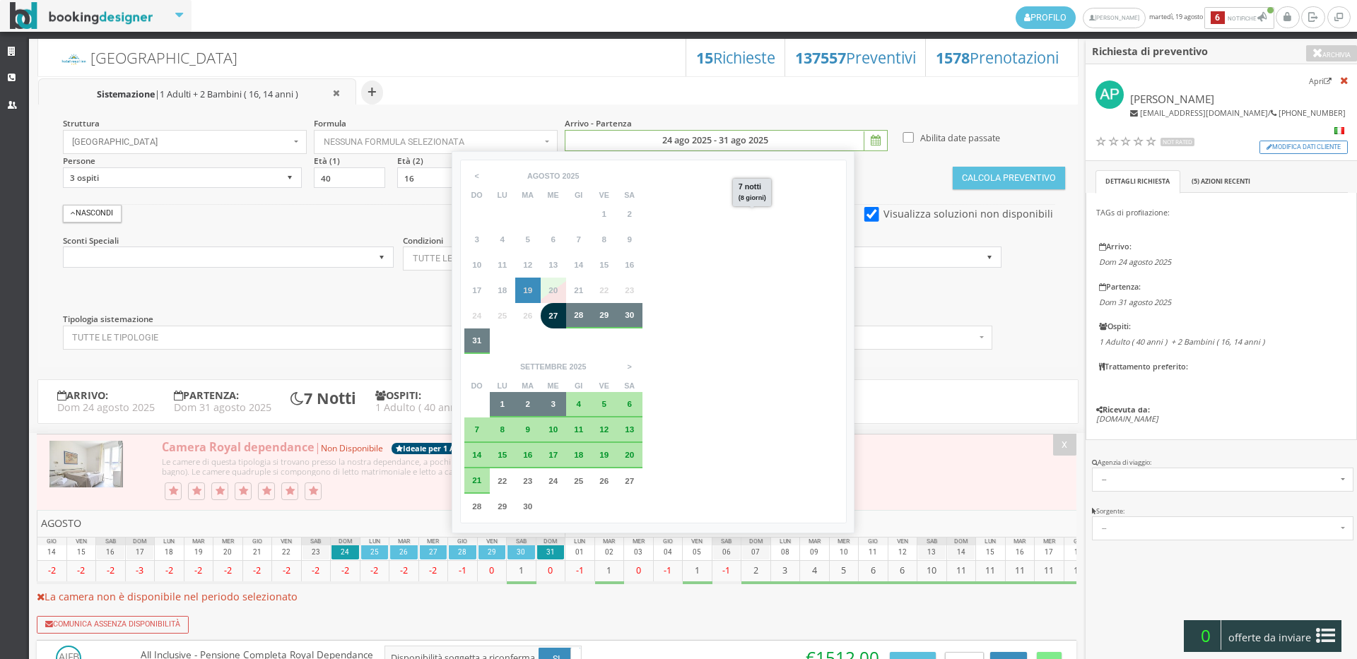
click at [566, 392] on div "3" at bounding box center [553, 404] width 25 height 25
type input "27 ago 2025 - 03 set 2025"
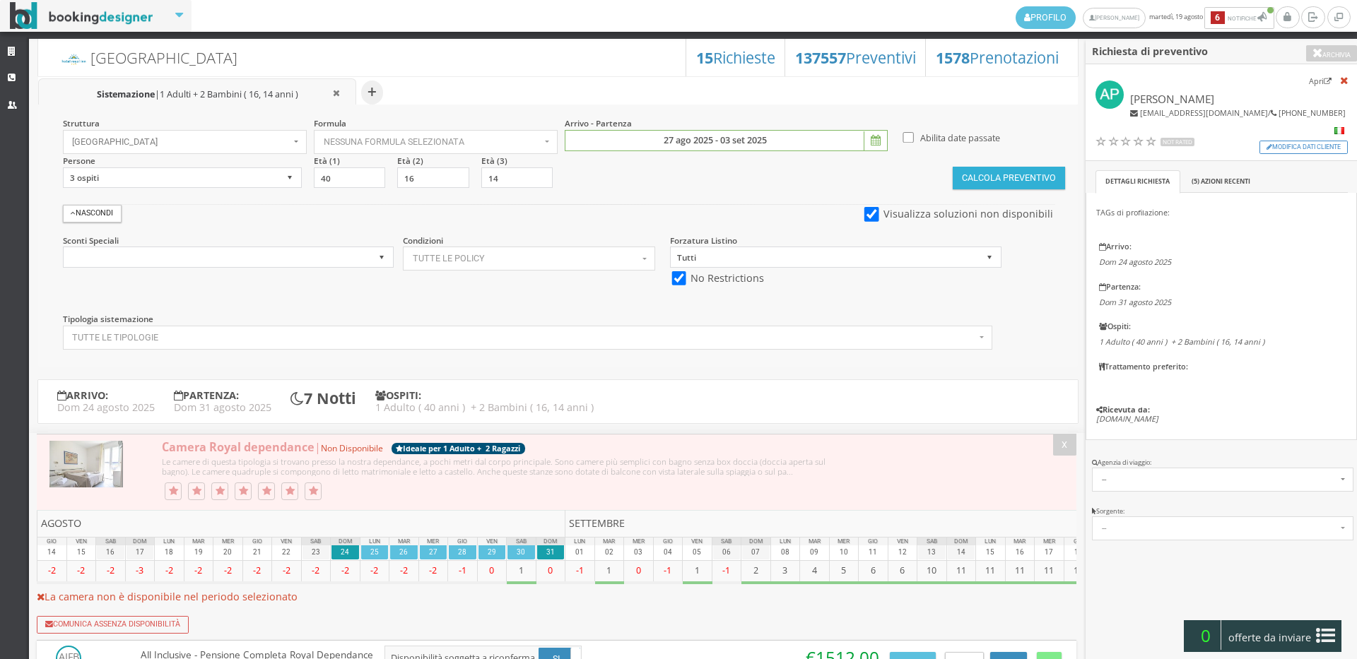
click at [1006, 170] on button "Calcola Preventivo" at bounding box center [1009, 178] width 112 height 23
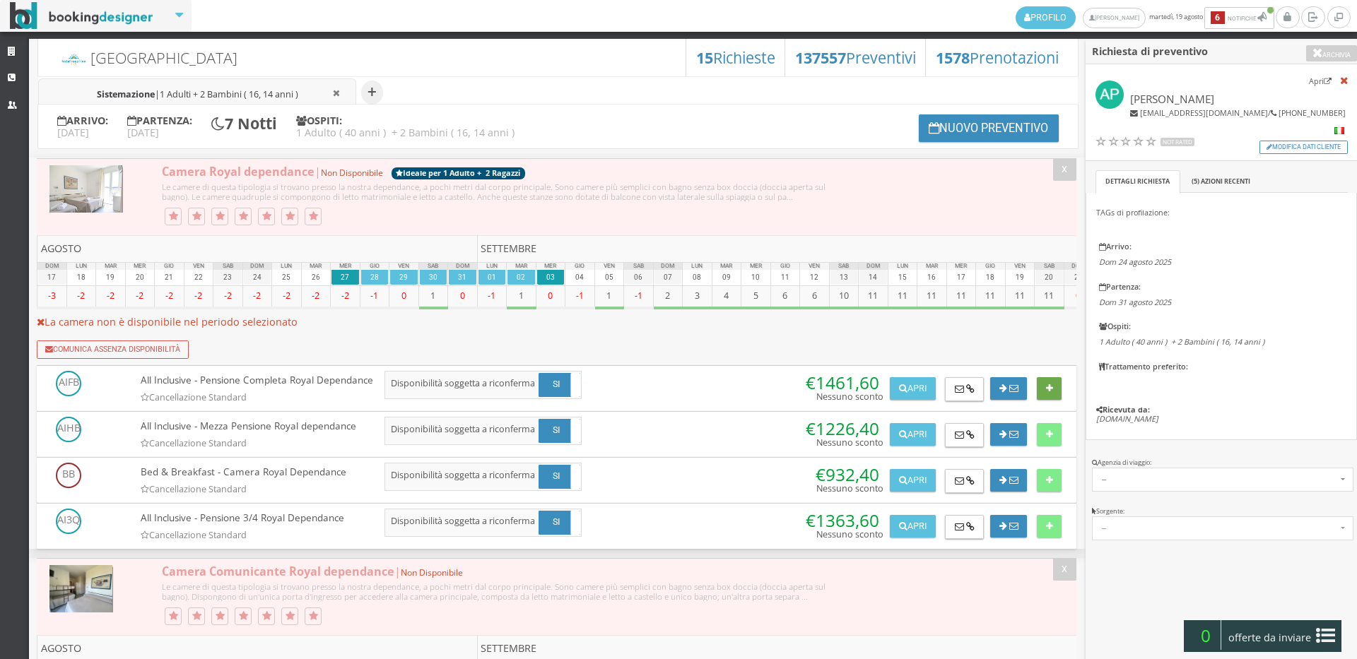
click at [1040, 400] on button at bounding box center [1049, 388] width 25 height 23
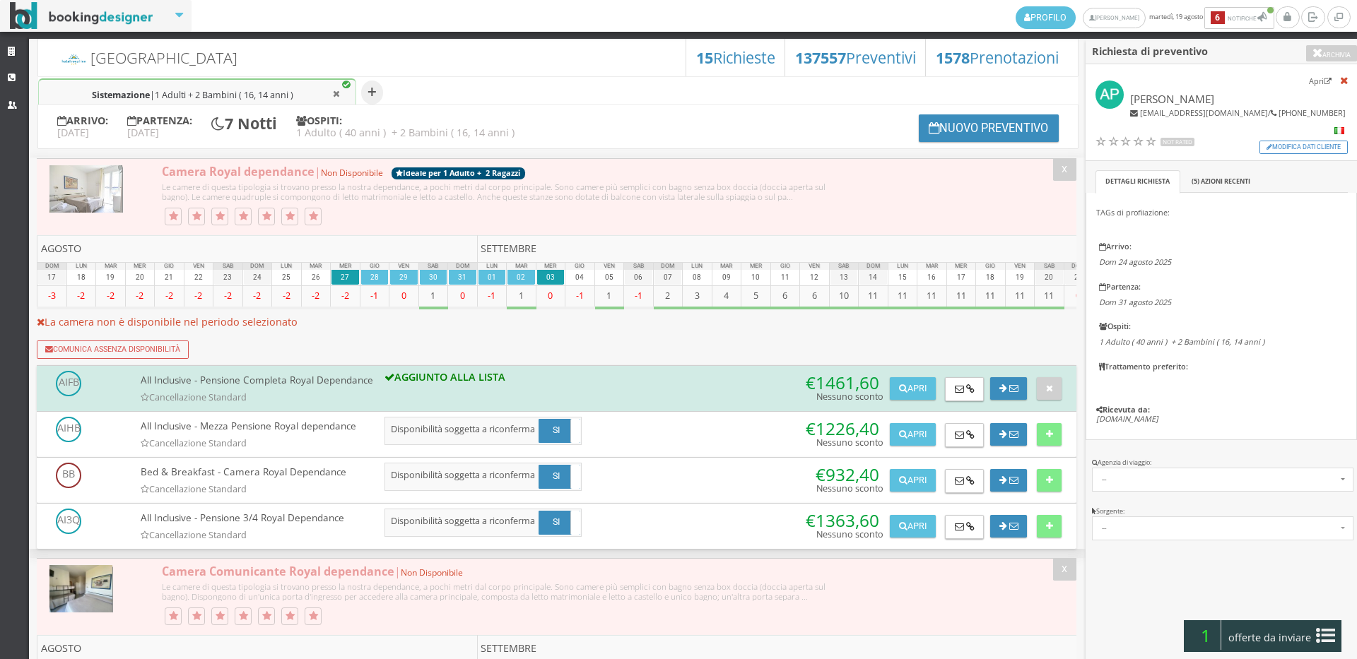
click at [1256, 623] on div "1 offerte da inviare" at bounding box center [1262, 637] width 157 height 32
click at [0, 0] on button "Riepilogo >>" at bounding box center [0, 0] width 0 height 0
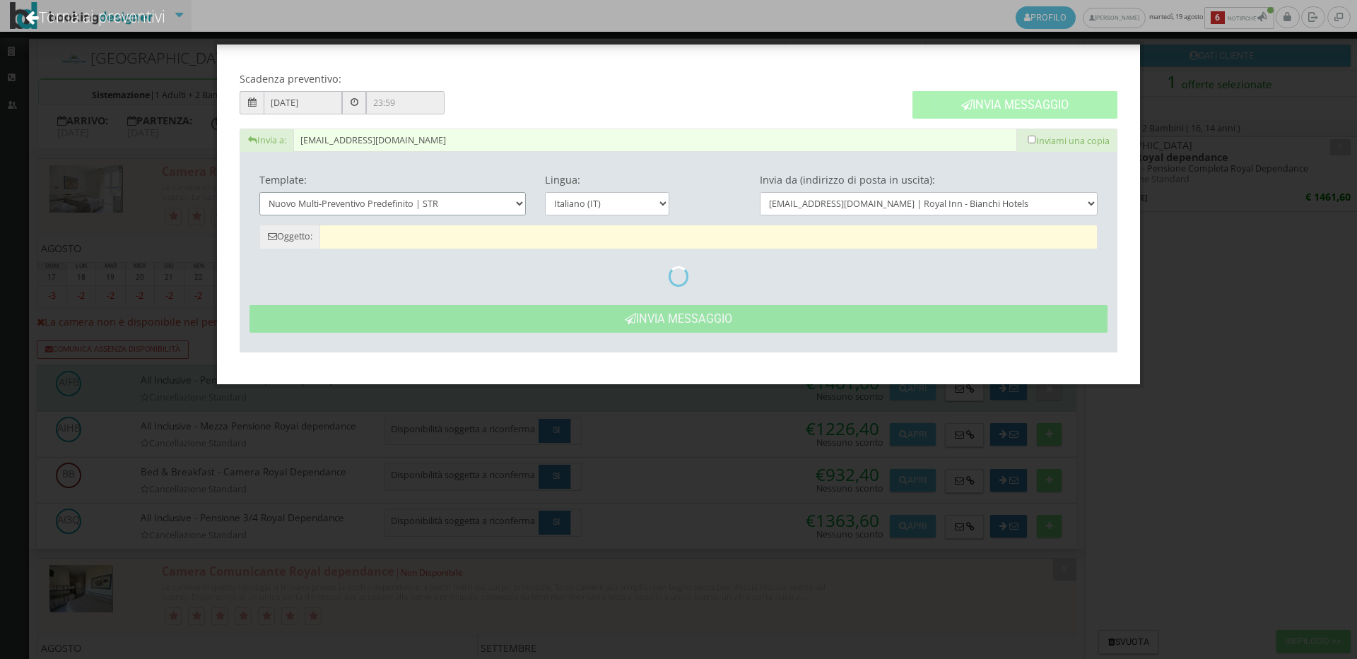
click at [362, 205] on select "Nuovo Multi-Preventivo Predefinito | STR Date Alternative - Nuovo Multi-Prevent…" at bounding box center [392, 203] width 267 height 23
type input "Nuovo Preventivo - [PERSON_NAME] dal [DATE] al [DATE]"
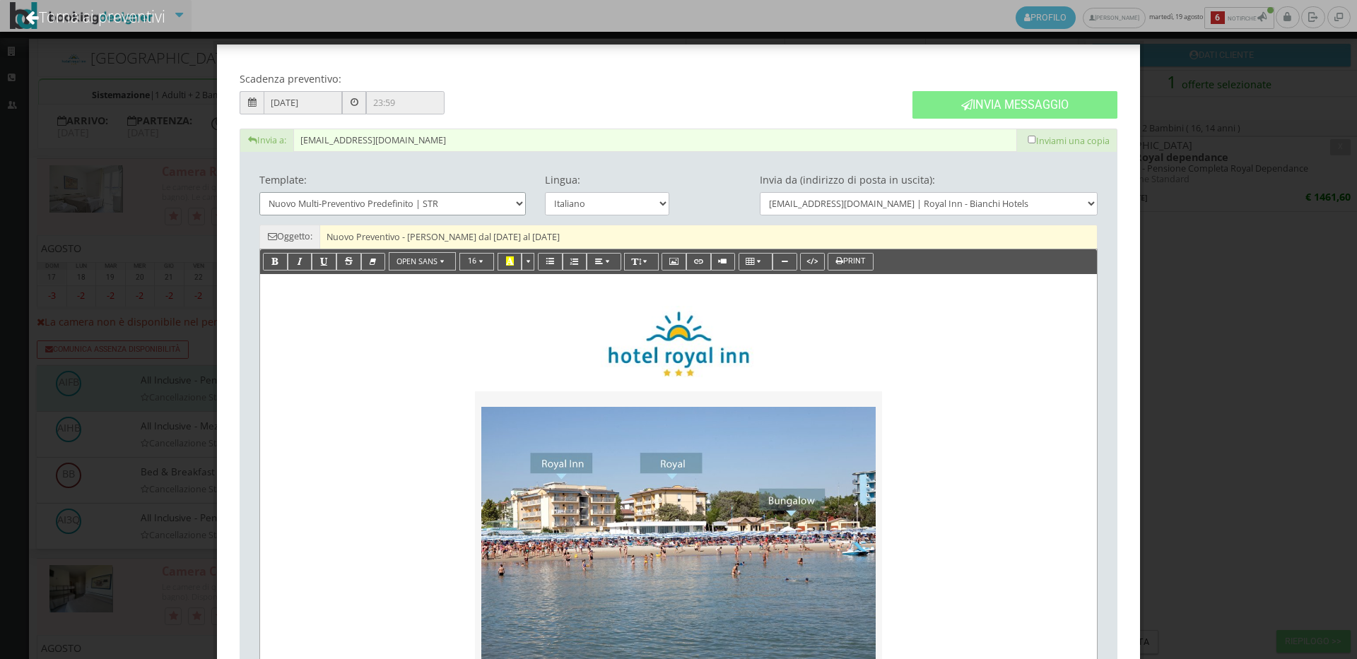
select select "3964"
click at [259, 192] on select "Nuovo Multi-Preventivo Predefinito | STR Date Alternative - Nuovo Multi-Prevent…" at bounding box center [392, 203] width 267 height 23
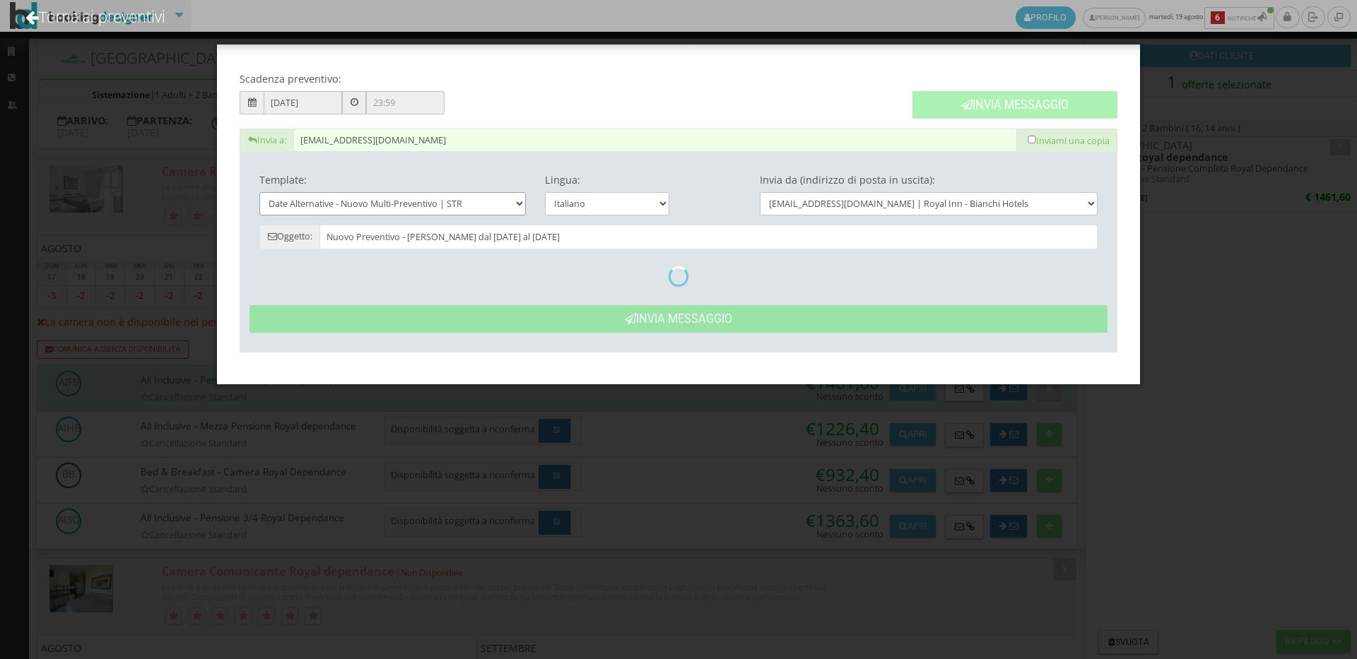
type input "[GEOGRAPHIC_DATA]: Preventivo - [PERSON_NAME]"
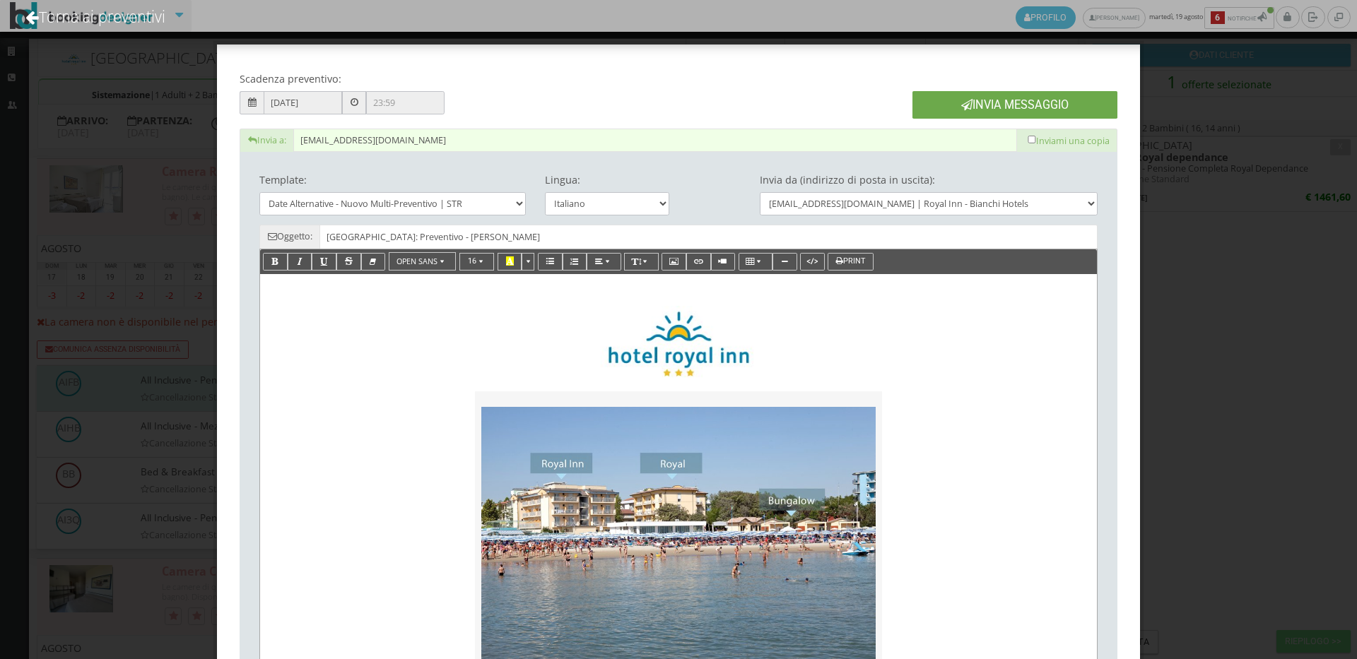
click at [959, 118] on button "Invia Messaggio" at bounding box center [1015, 105] width 205 height 28
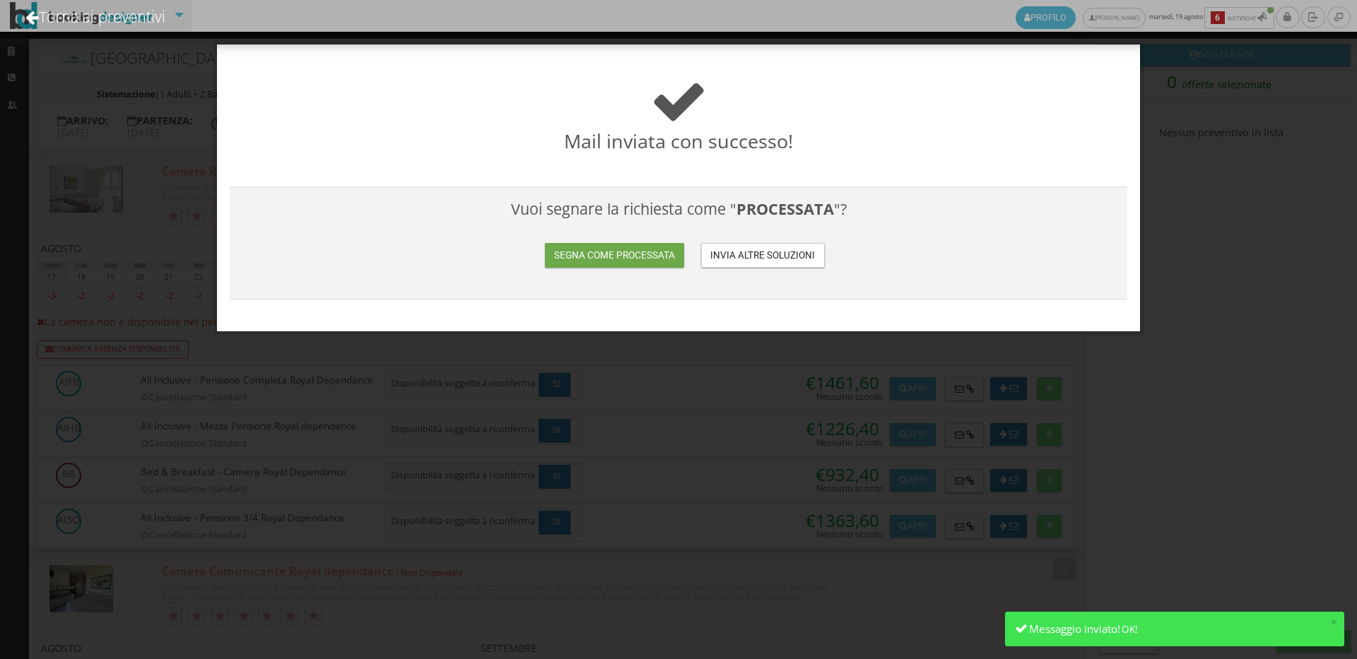
click at [655, 243] on button "Segna come processata" at bounding box center [614, 255] width 139 height 25
